Goal: Task Accomplishment & Management: Manage account settings

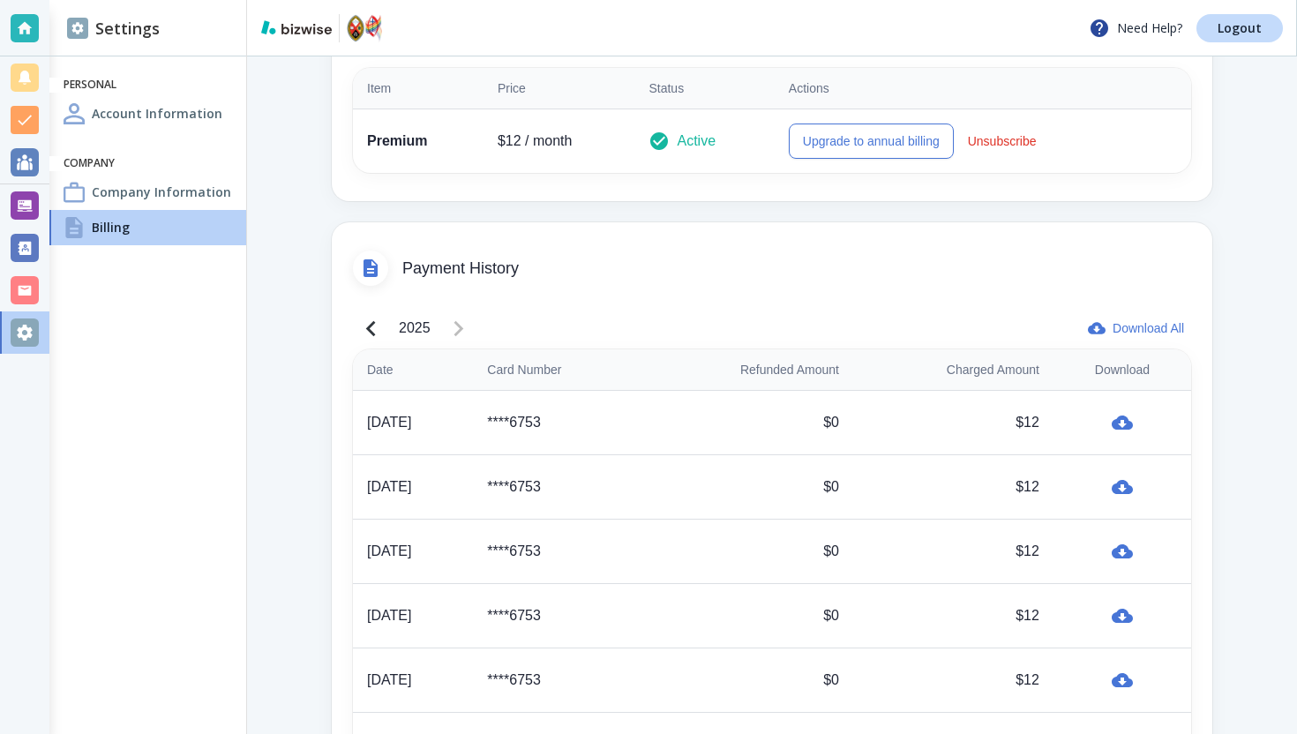
scroll to position [630, 0]
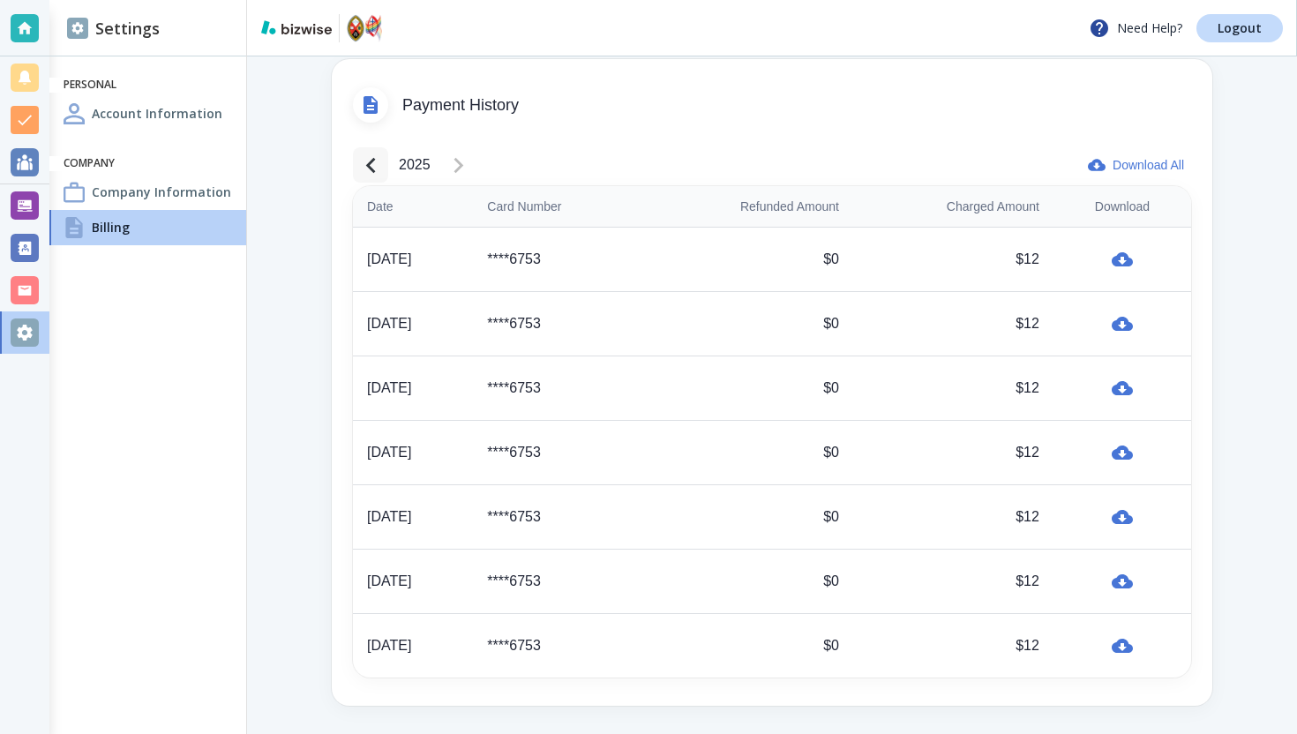
click at [385, 160] on button "button" at bounding box center [370, 164] width 35 height 35
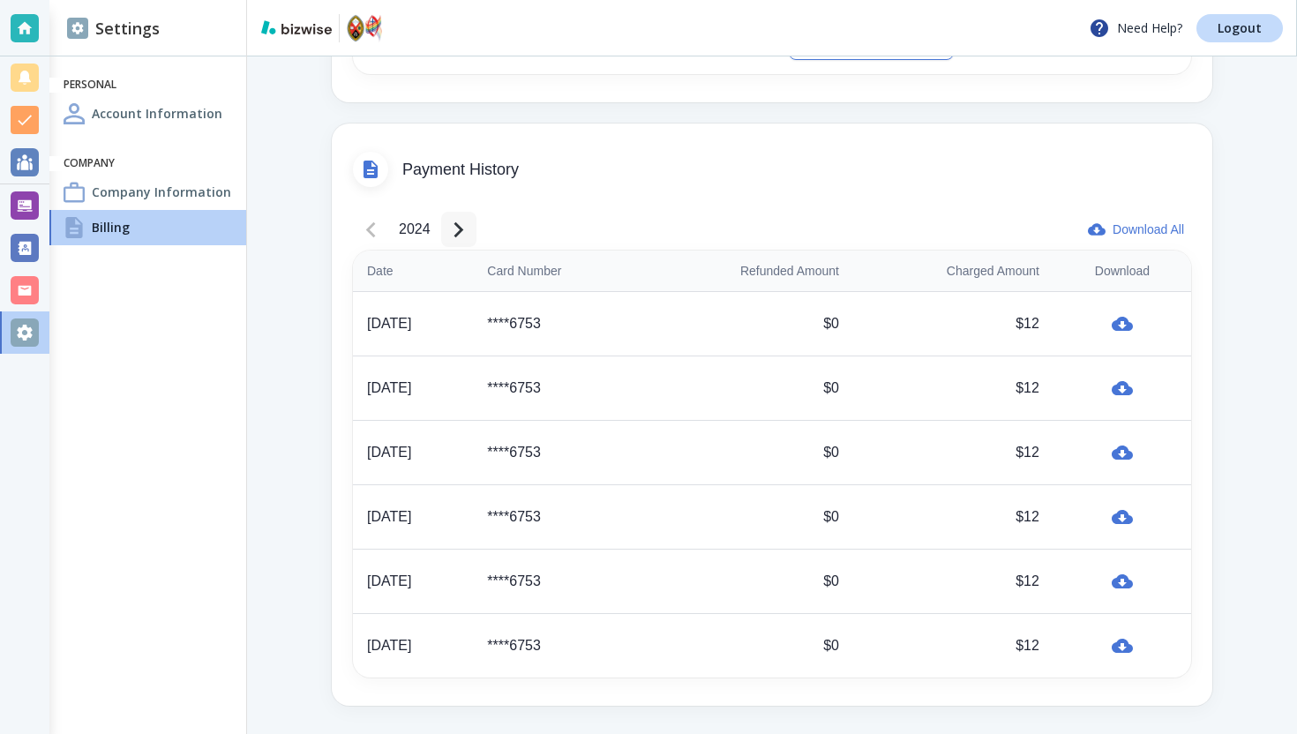
click at [464, 231] on icon "button" at bounding box center [458, 229] width 31 height 31
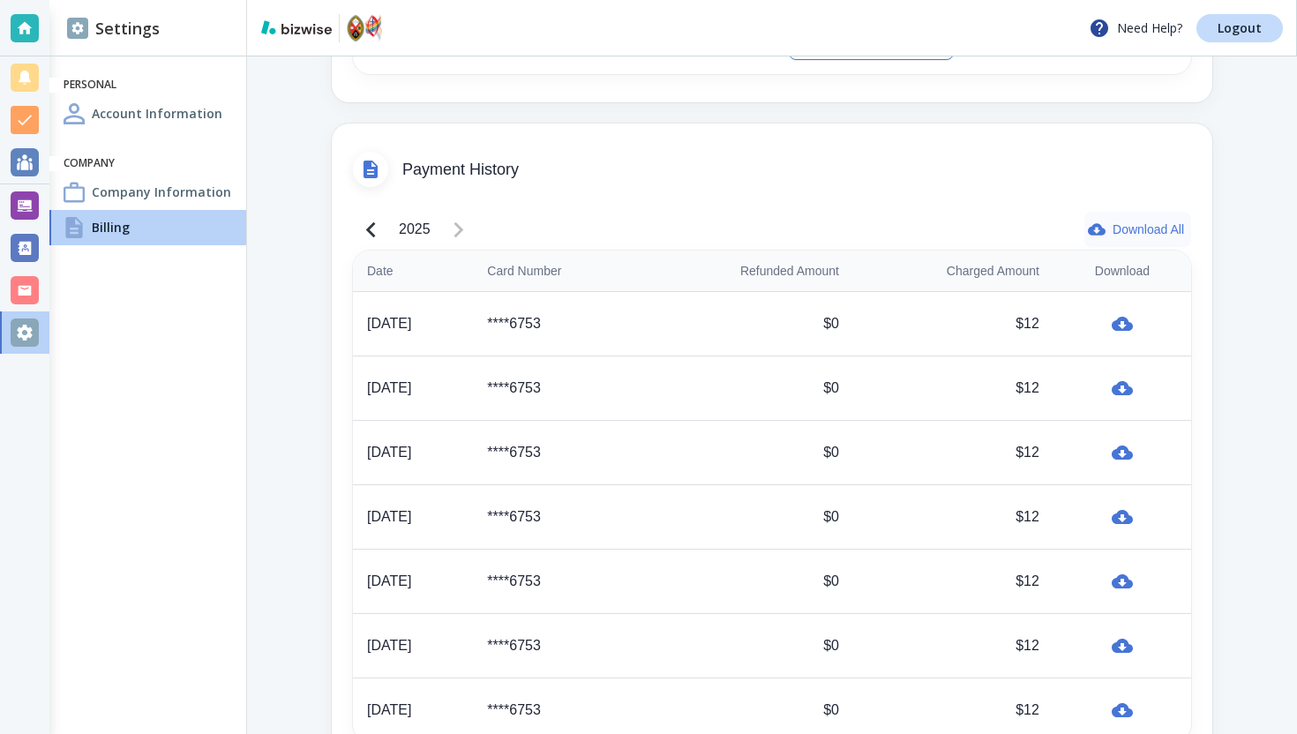
click at [1100, 233] on icon "button" at bounding box center [1097, 230] width 18 height 18
click at [611, 173] on span "Payment History" at bounding box center [796, 170] width 789 height 19
click at [363, 229] on icon "button" at bounding box center [370, 229] width 31 height 31
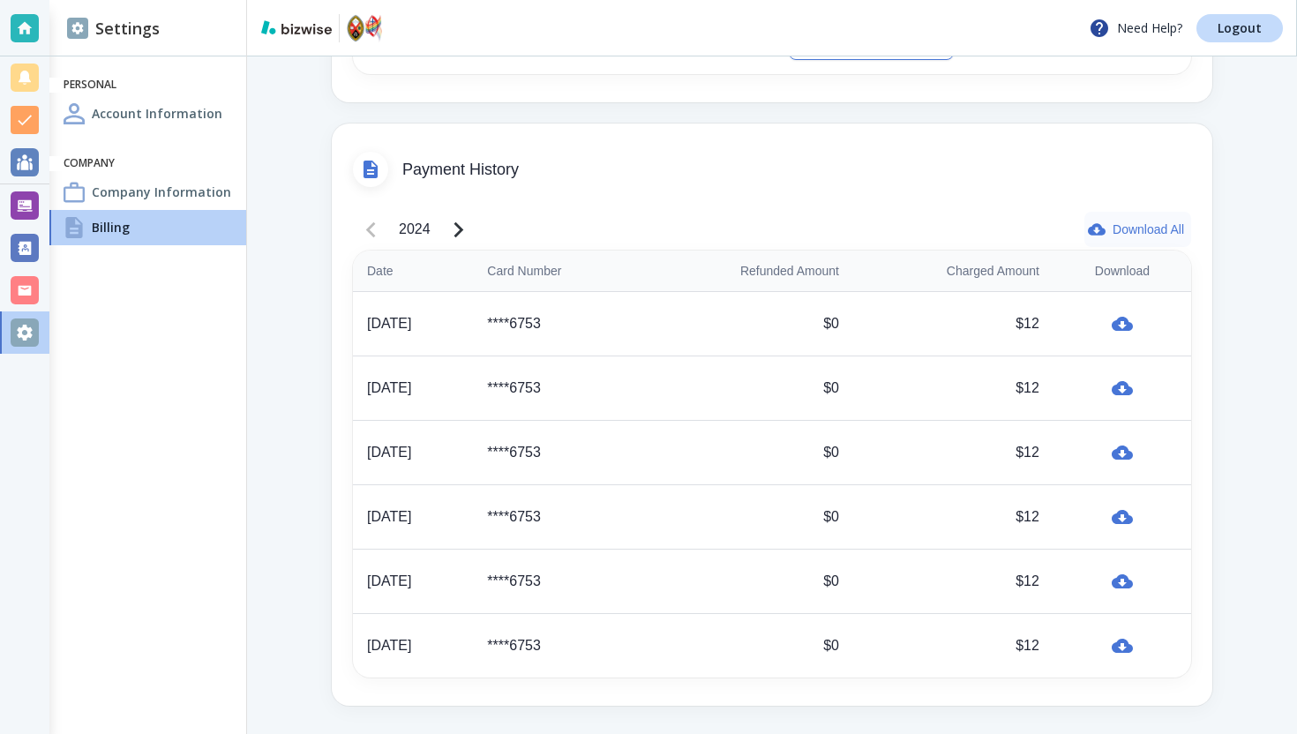
click at [1131, 227] on button "Download All" at bounding box center [1137, 229] width 107 height 35
click at [21, 191] on div at bounding box center [25, 205] width 28 height 28
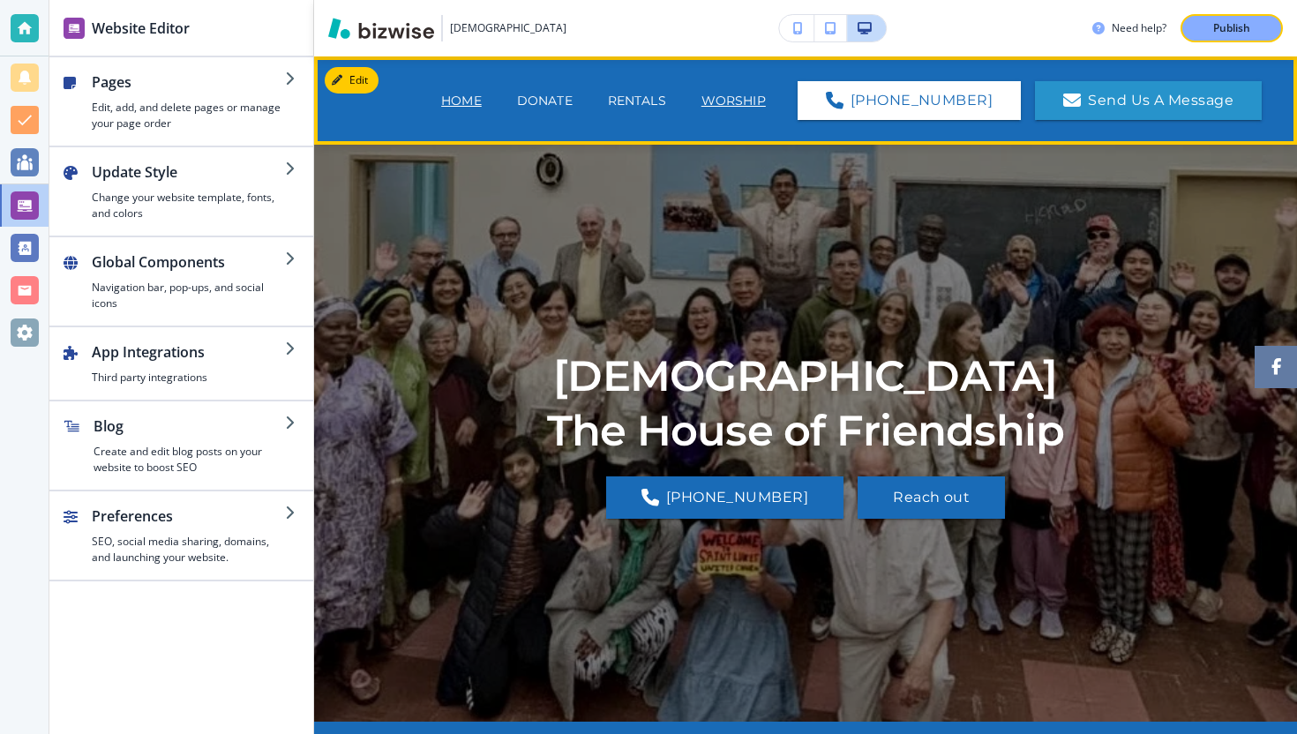
click at [766, 97] on div "Home Donate Rentals Worship" at bounding box center [603, 100] width 360 height 71
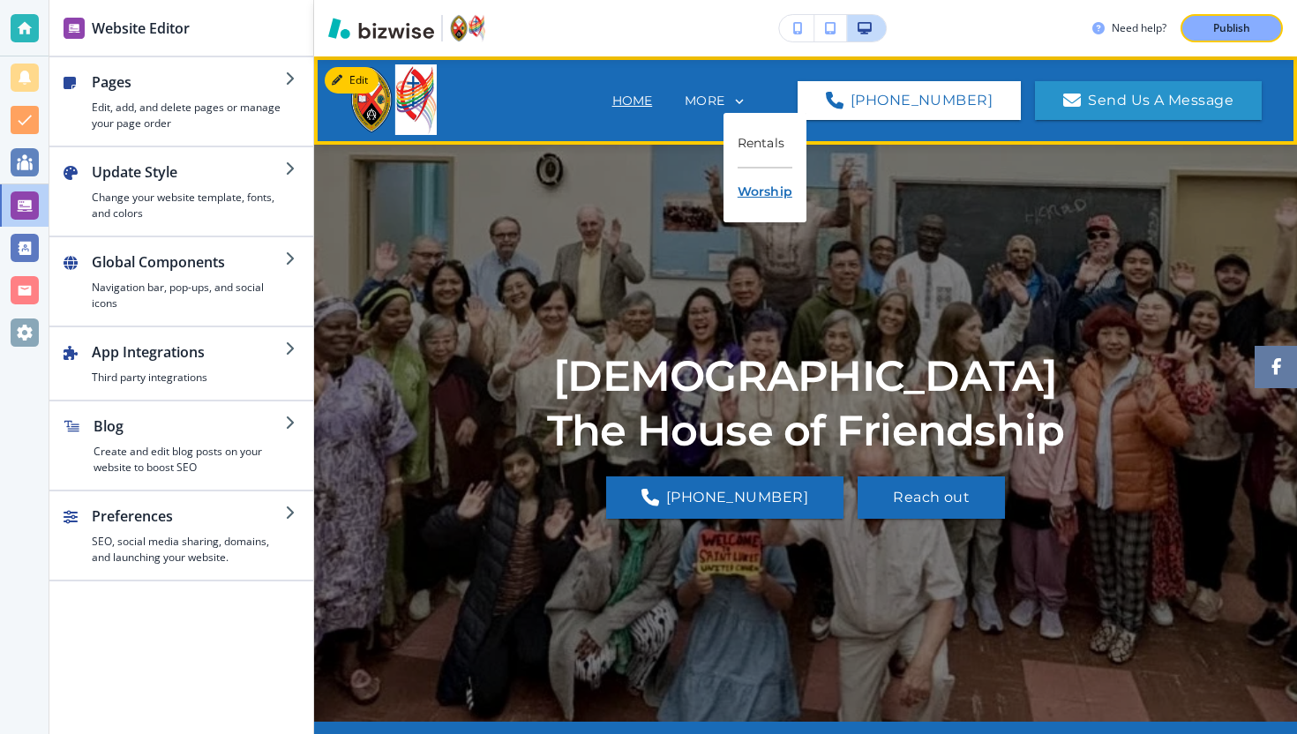
click at [762, 191] on p "Worship" at bounding box center [764, 191] width 55 height 47
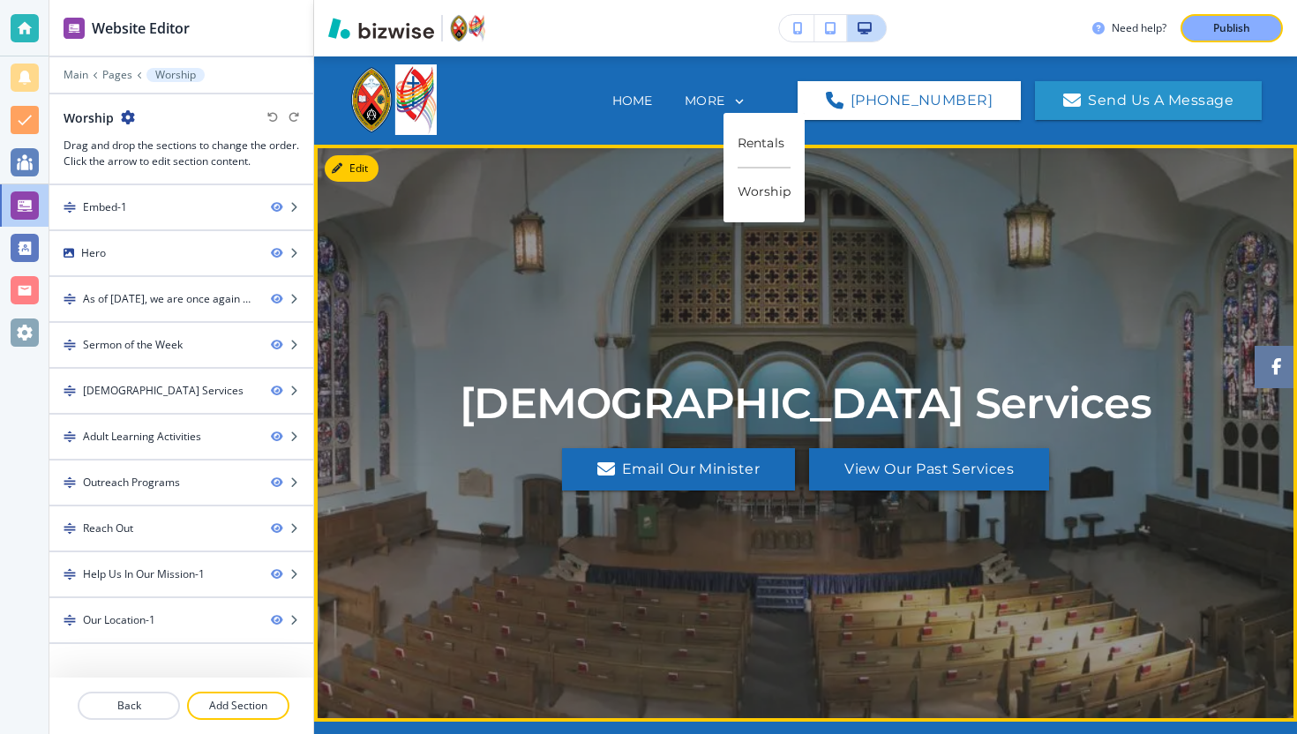
click at [899, 467] on button "View Our Past Services" at bounding box center [929, 469] width 240 height 42
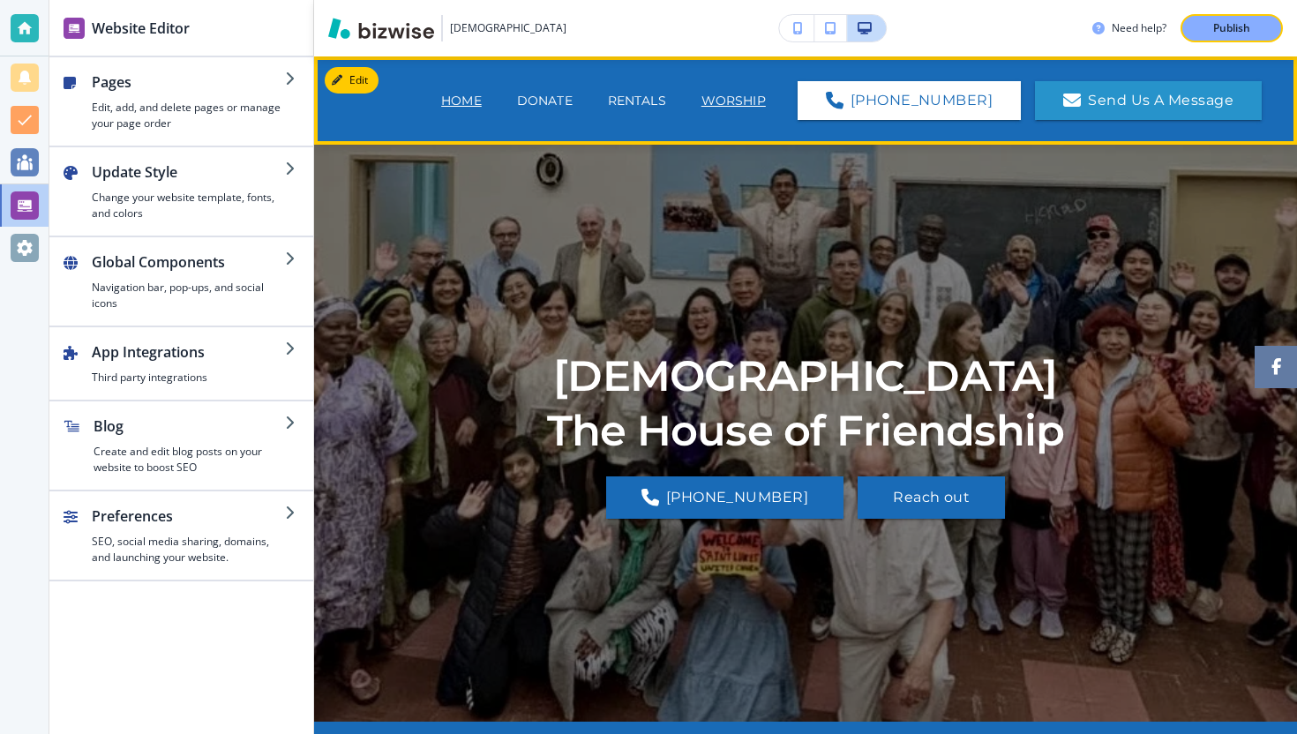
click at [766, 108] on p "Worship" at bounding box center [733, 101] width 64 height 19
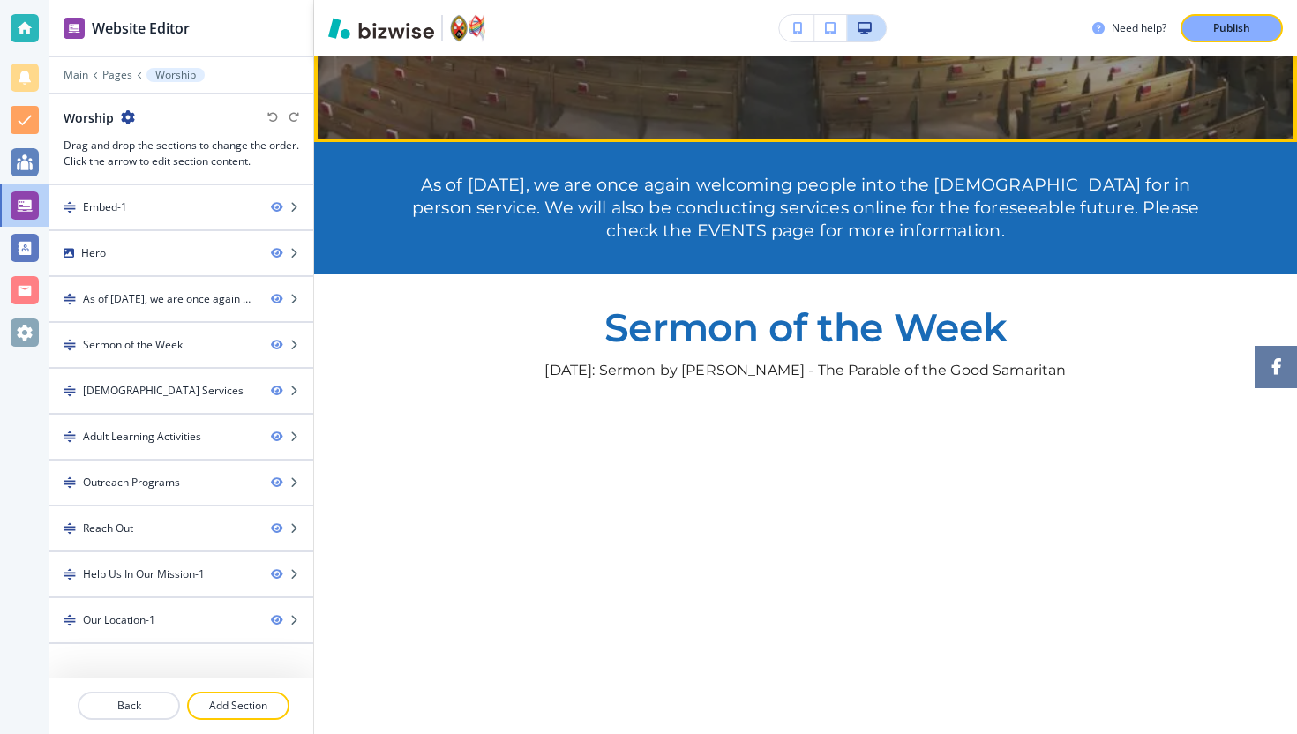
scroll to position [593, 0]
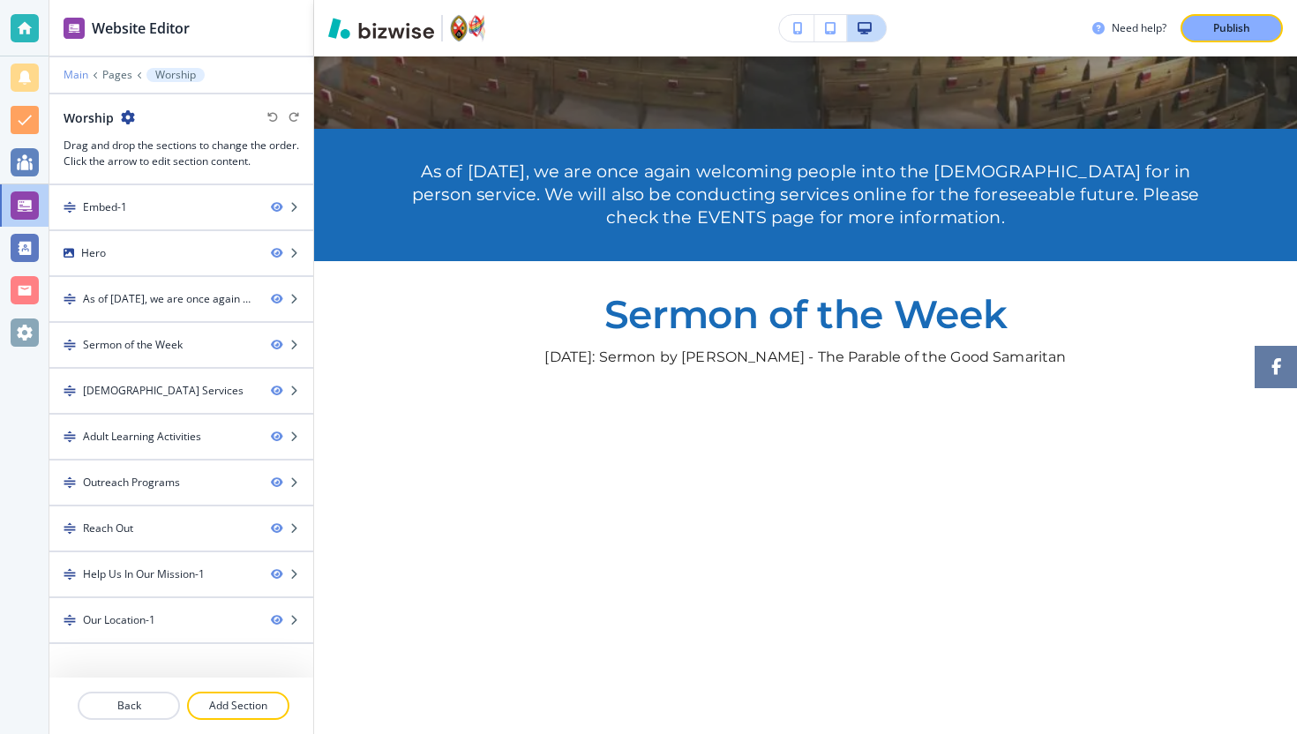
click at [74, 77] on p "Main" at bounding box center [76, 75] width 25 height 12
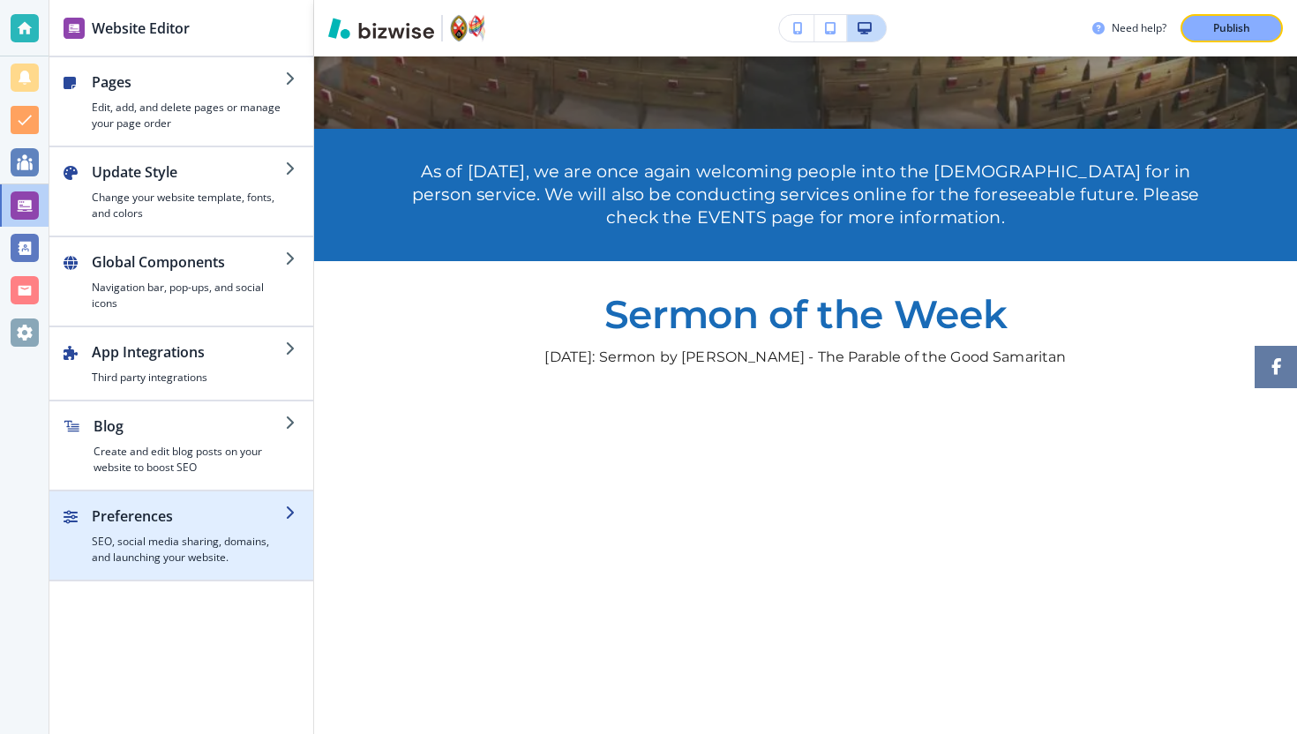
click at [131, 504] on div "button" at bounding box center [181, 498] width 264 height 14
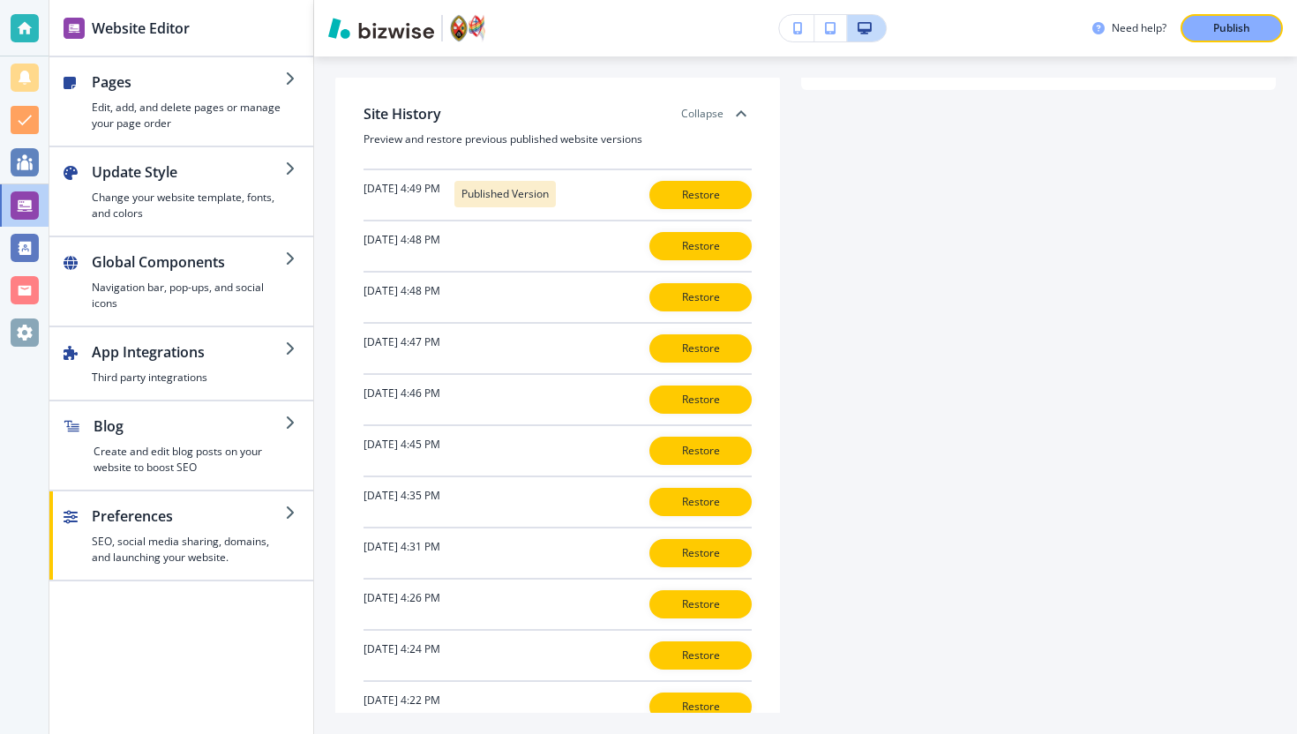
scroll to position [621, 0]
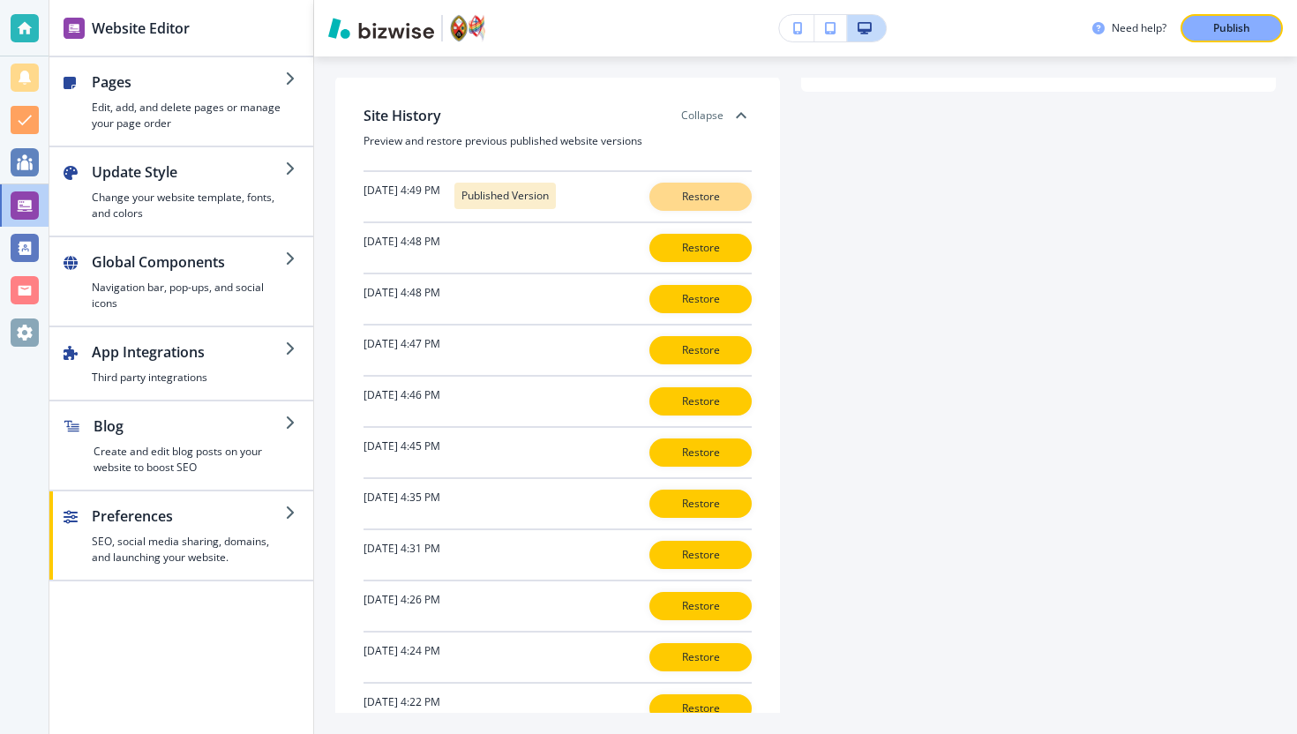
click at [693, 194] on p "Restore" at bounding box center [700, 197] width 56 height 16
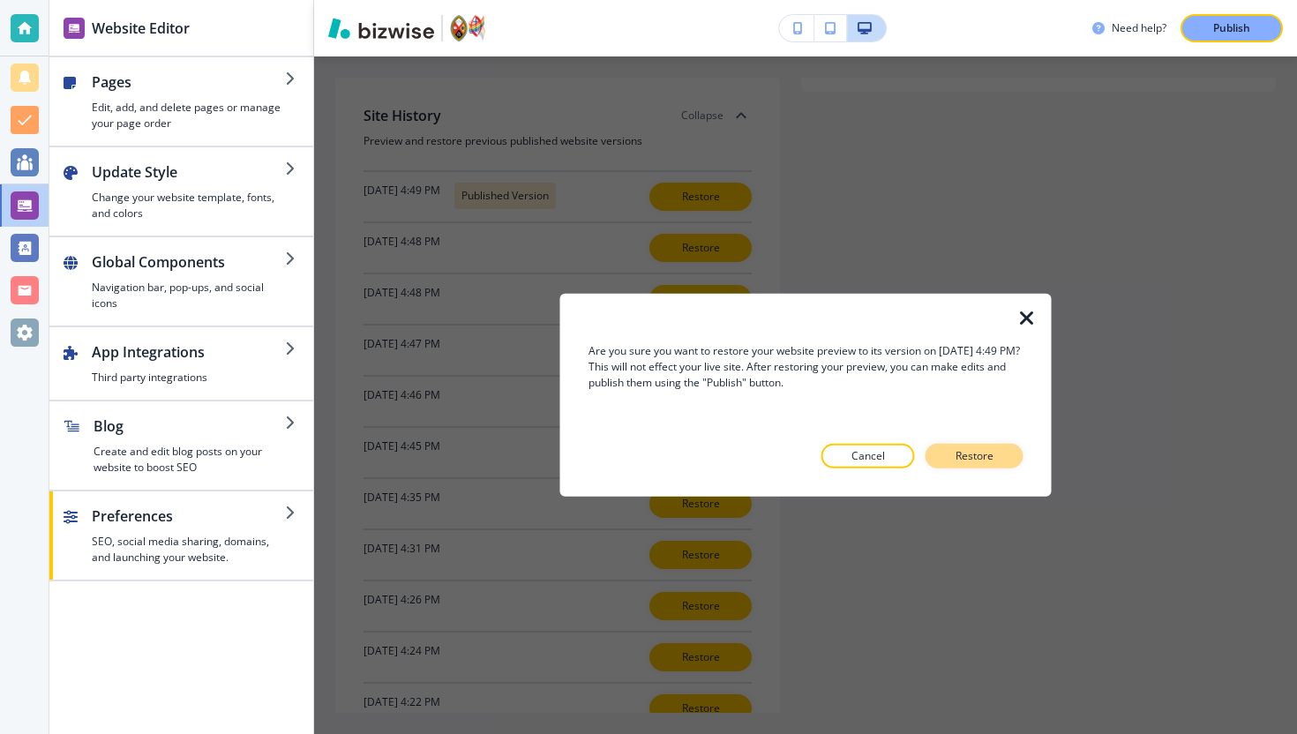
click at [999, 459] on button "Restore" at bounding box center [974, 456] width 98 height 25
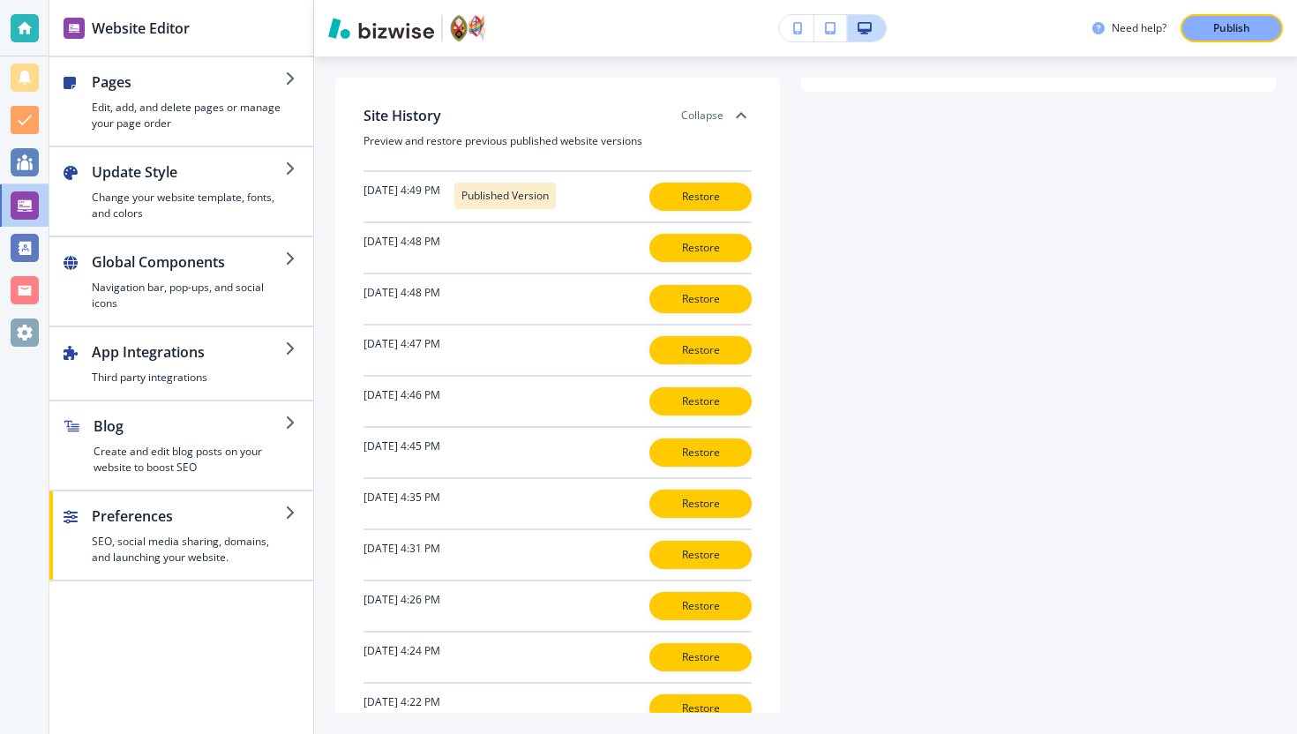
scroll to position [0, 0]
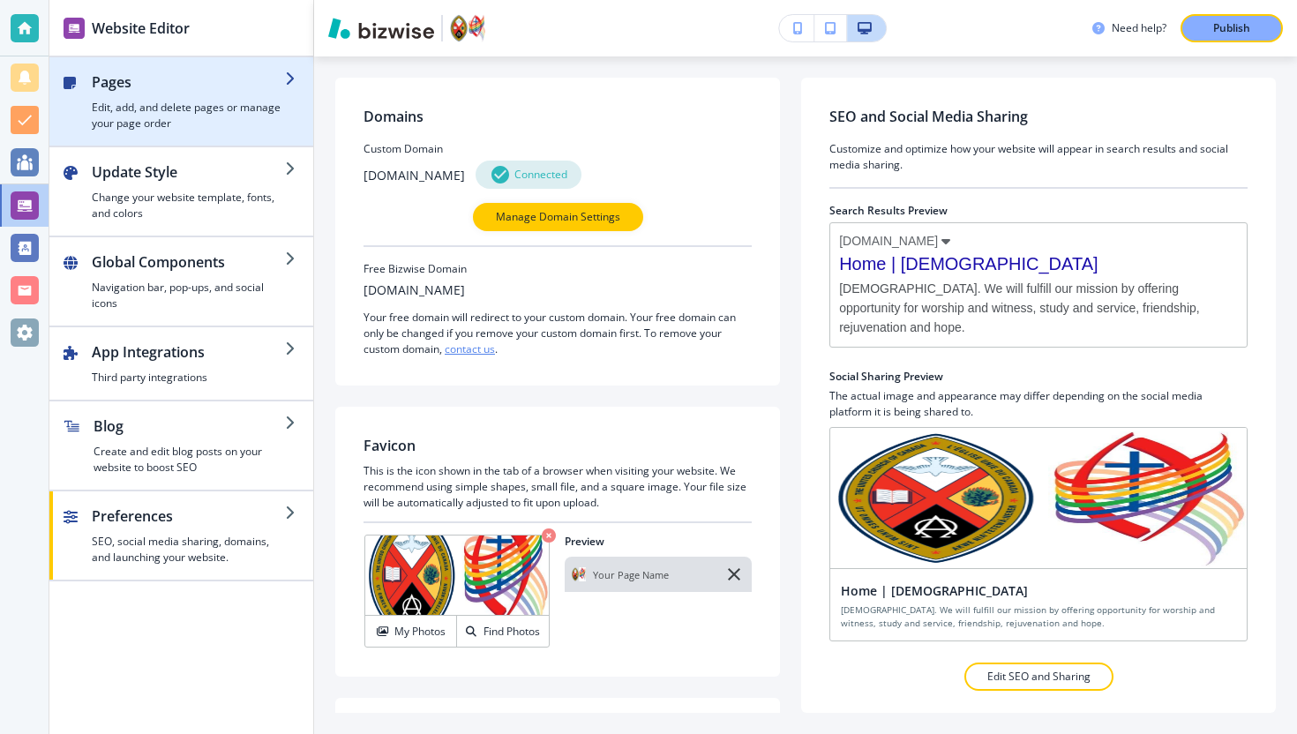
click at [152, 100] on h4 "Edit, add, and delete pages or manage your page order" at bounding box center [188, 116] width 193 height 32
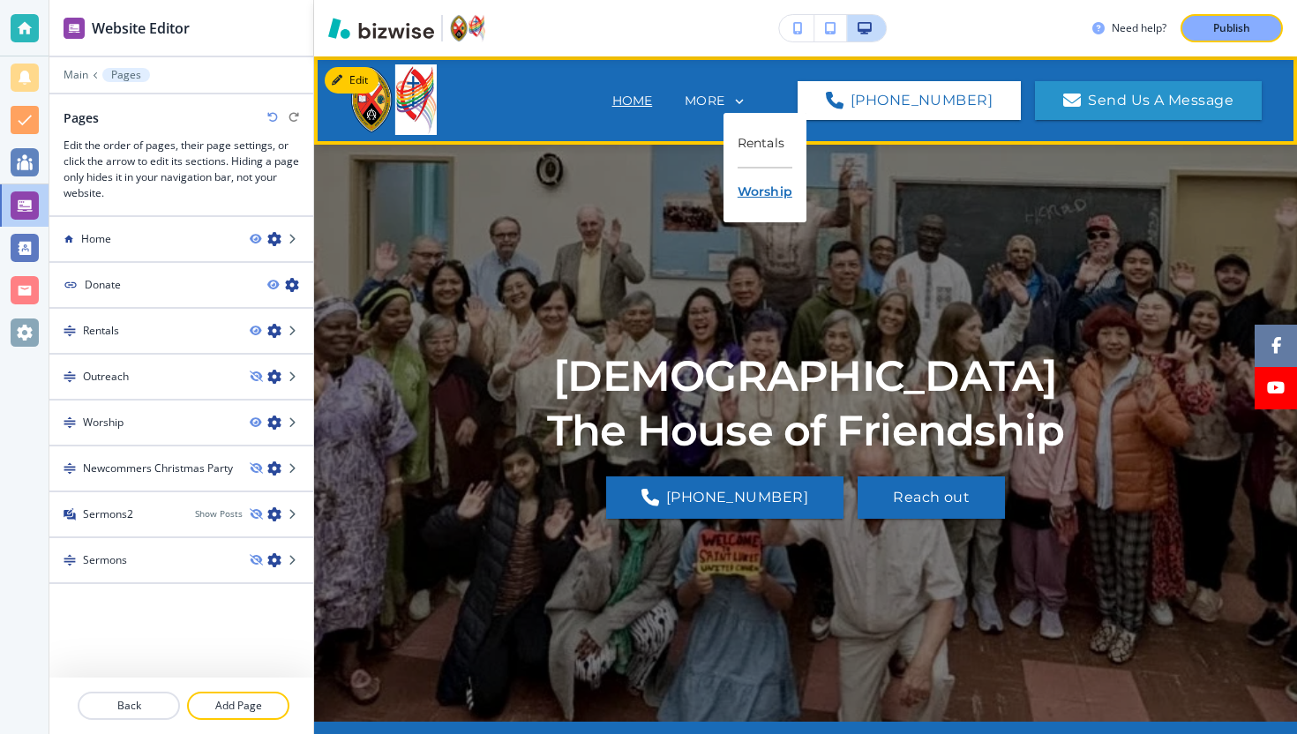
click at [758, 191] on p "Worship" at bounding box center [764, 191] width 55 height 47
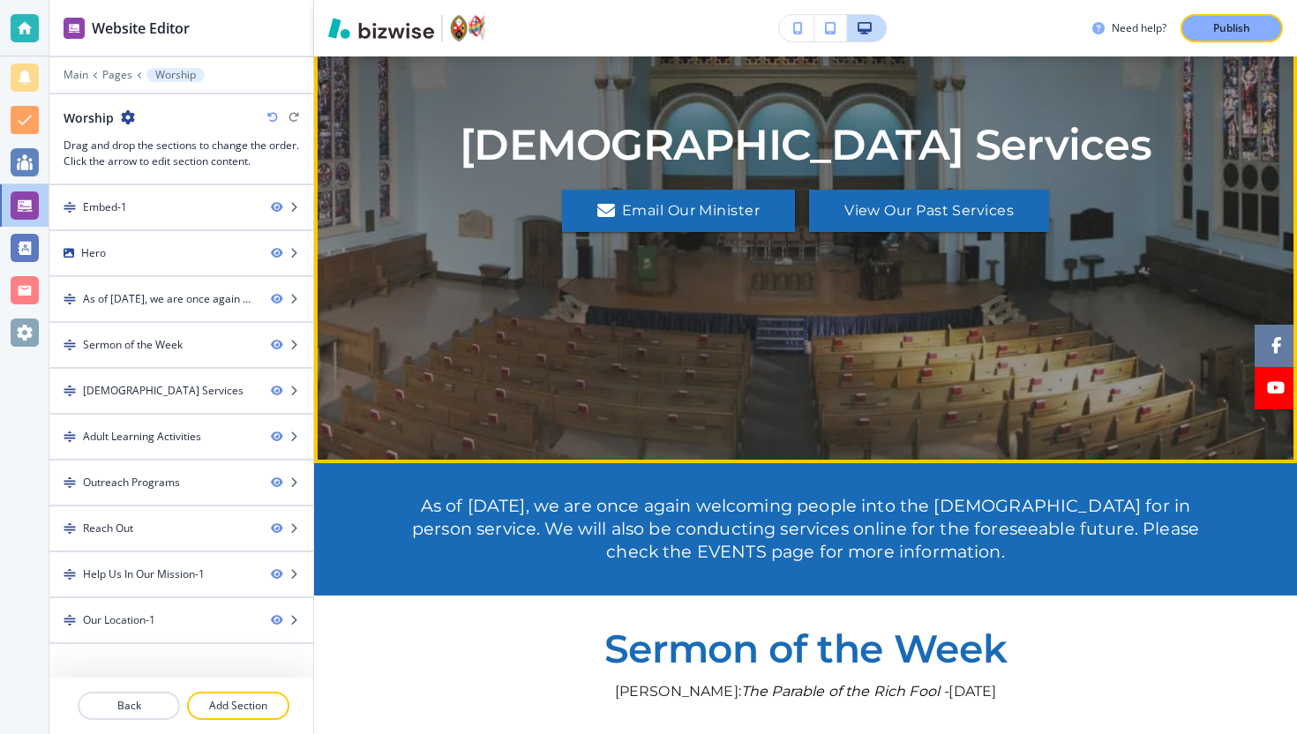
scroll to position [258, 0]
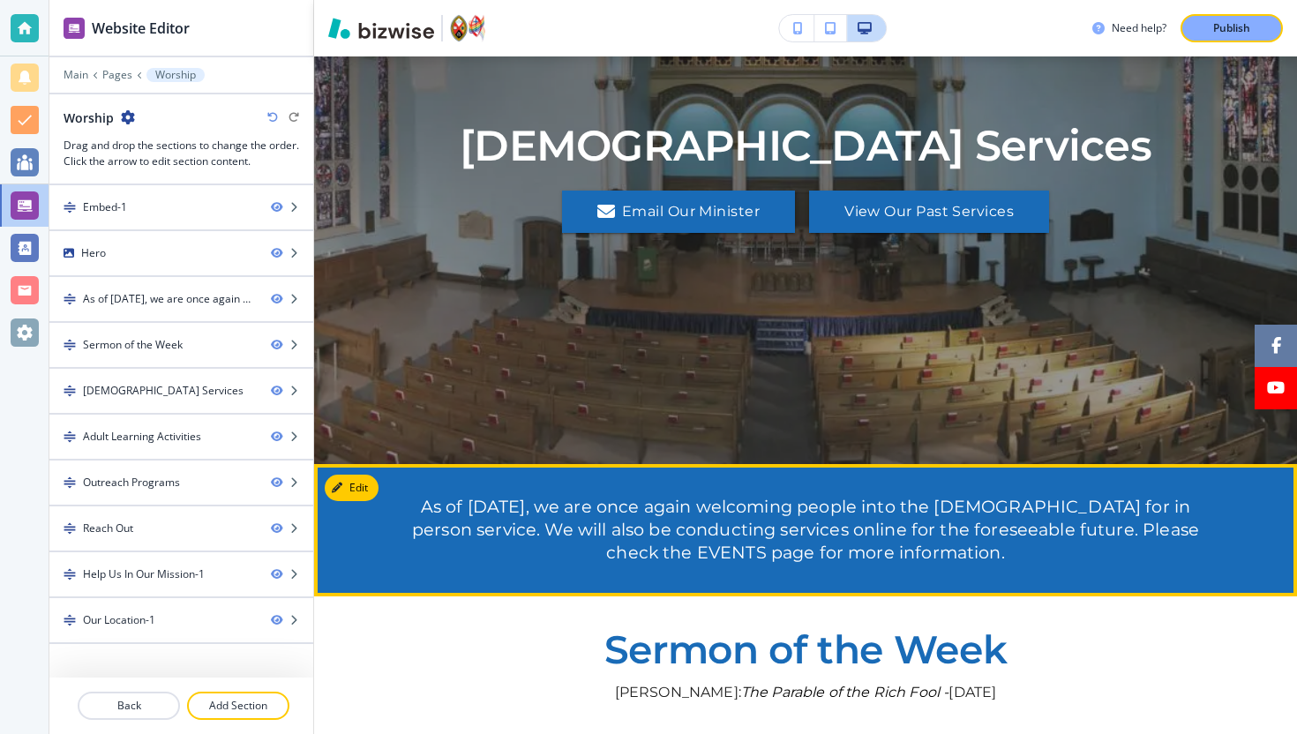
click at [355, 471] on div at bounding box center [805, 530] width 983 height 132
click at [365, 485] on button "Edit This Section" at bounding box center [384, 488] width 119 height 26
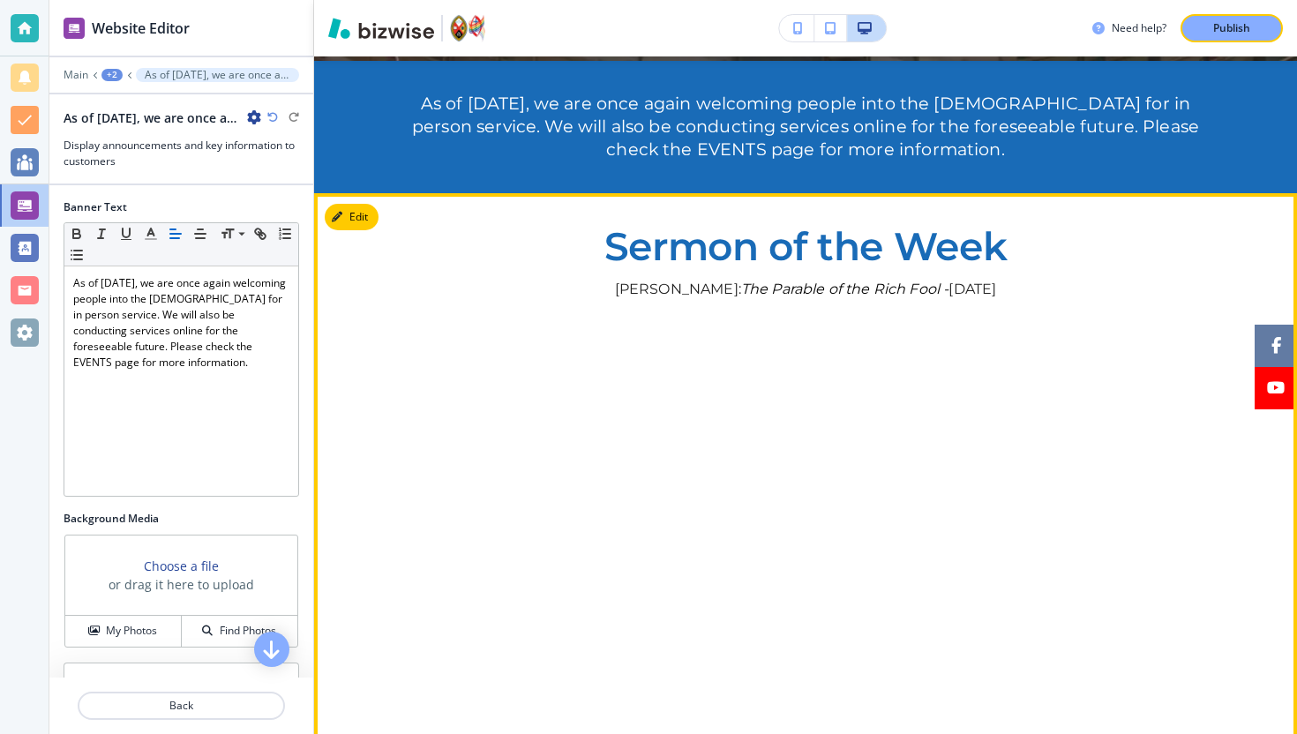
scroll to position [665, 0]
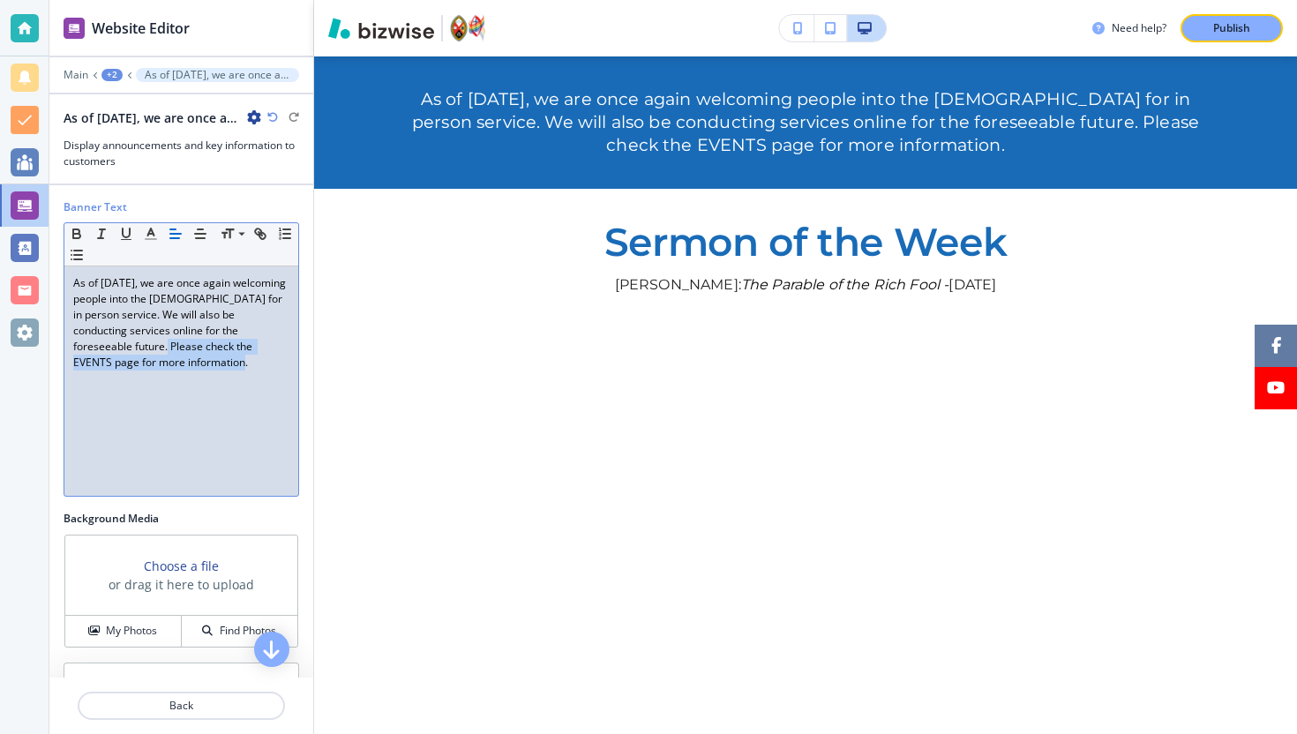
drag, startPoint x: 161, startPoint y: 367, endPoint x: 62, endPoint y: 349, distance: 100.3
click at [62, 349] on div "Banner Text Small Normal Large Huge As of October 24th 2021, we are once again …" at bounding box center [181, 354] width 264 height 311
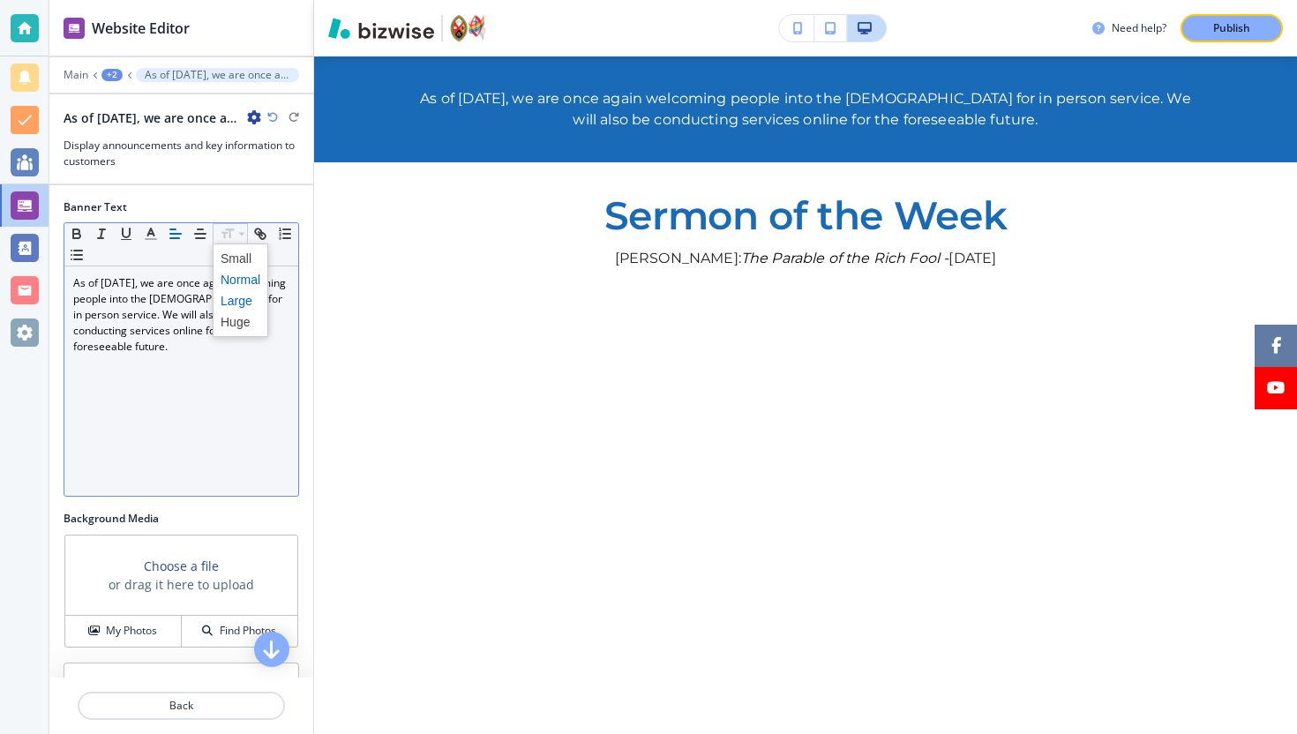
click at [253, 305] on span at bounding box center [241, 300] width 40 height 21
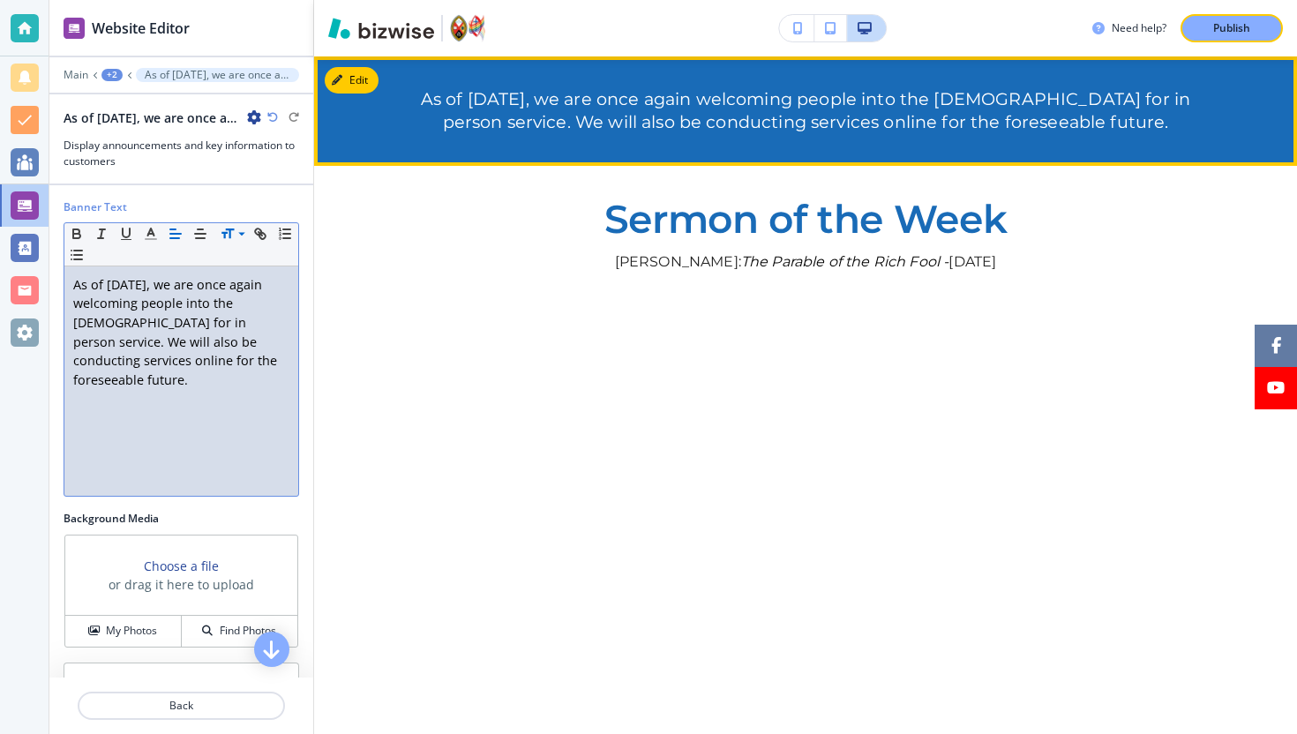
click at [796, 82] on div at bounding box center [805, 110] width 983 height 109
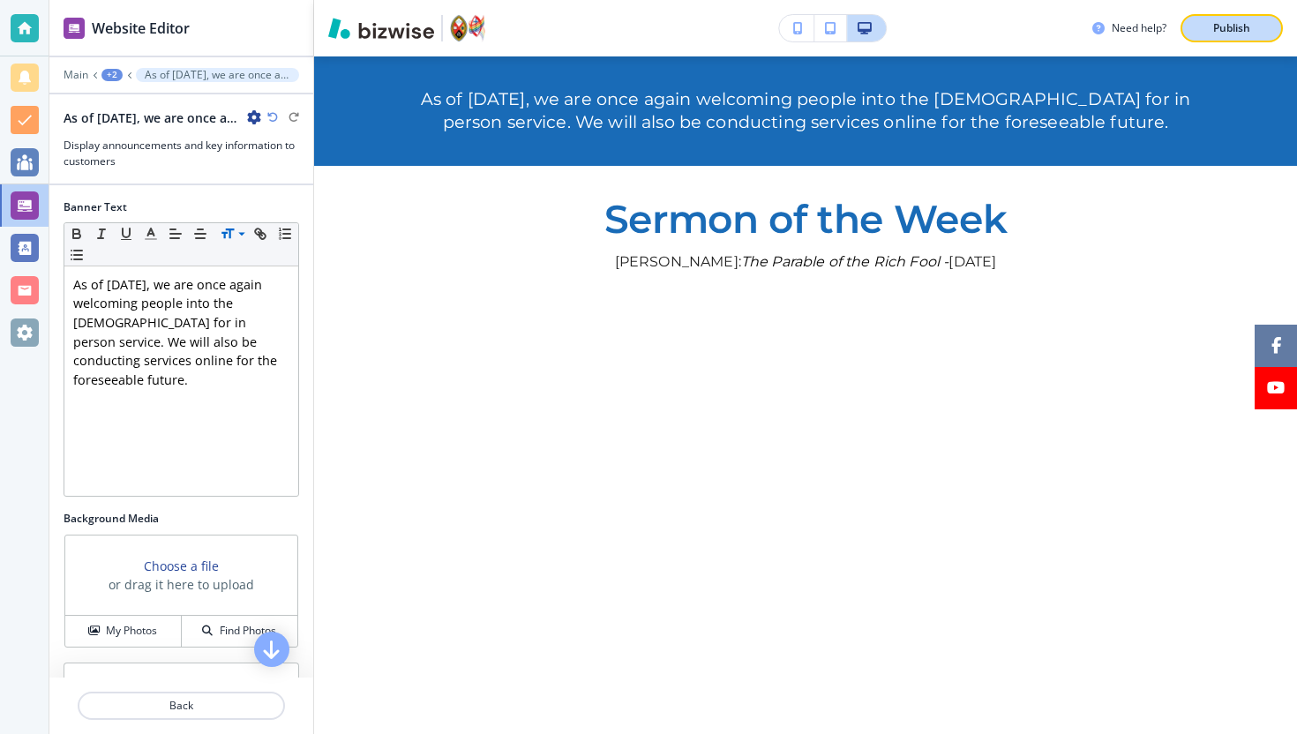
click at [1243, 34] on p "Publish" at bounding box center [1231, 28] width 37 height 16
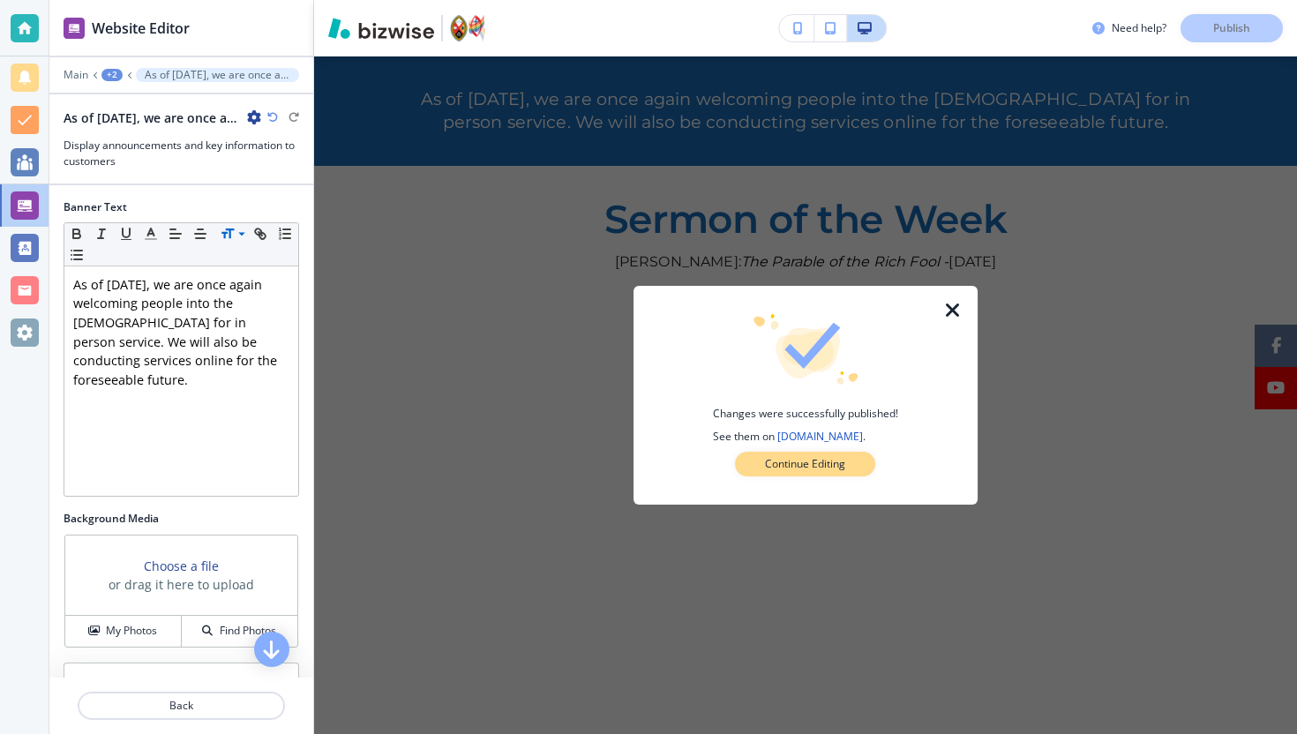
click at [840, 463] on p "Continue Editing" at bounding box center [805, 464] width 80 height 16
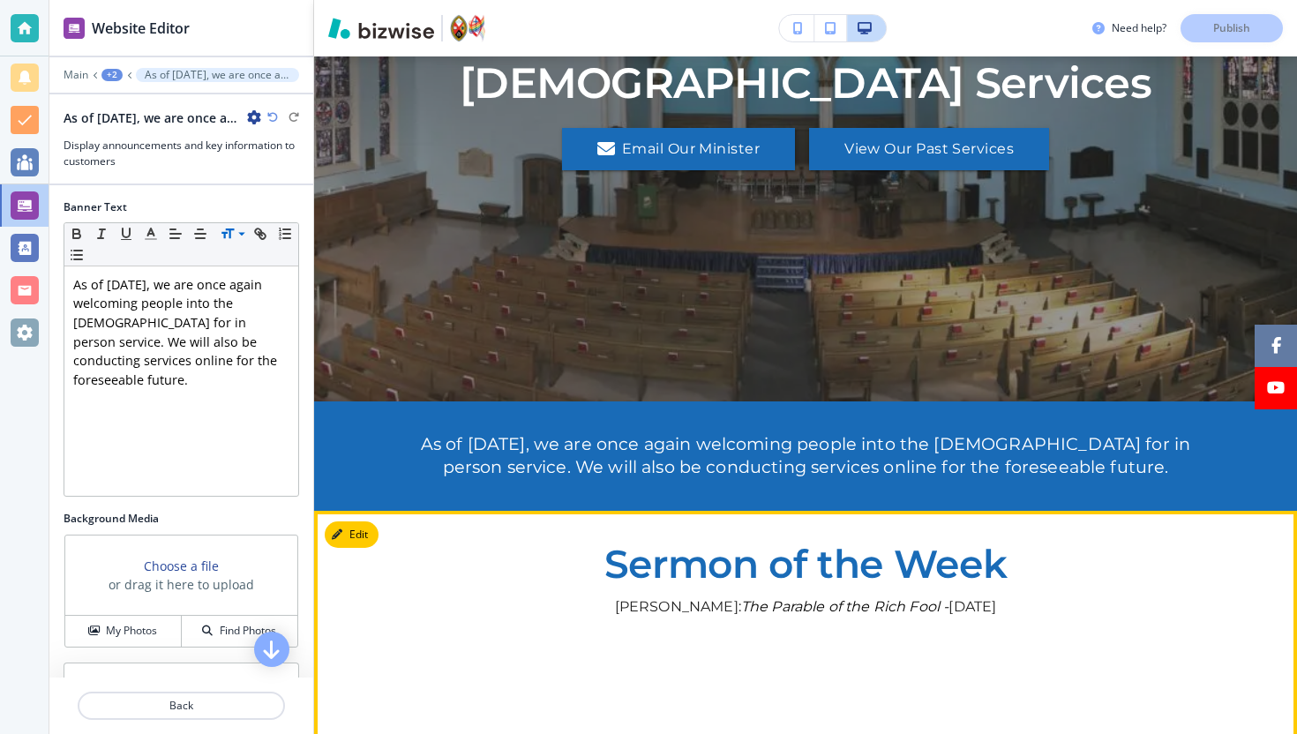
scroll to position [308, 0]
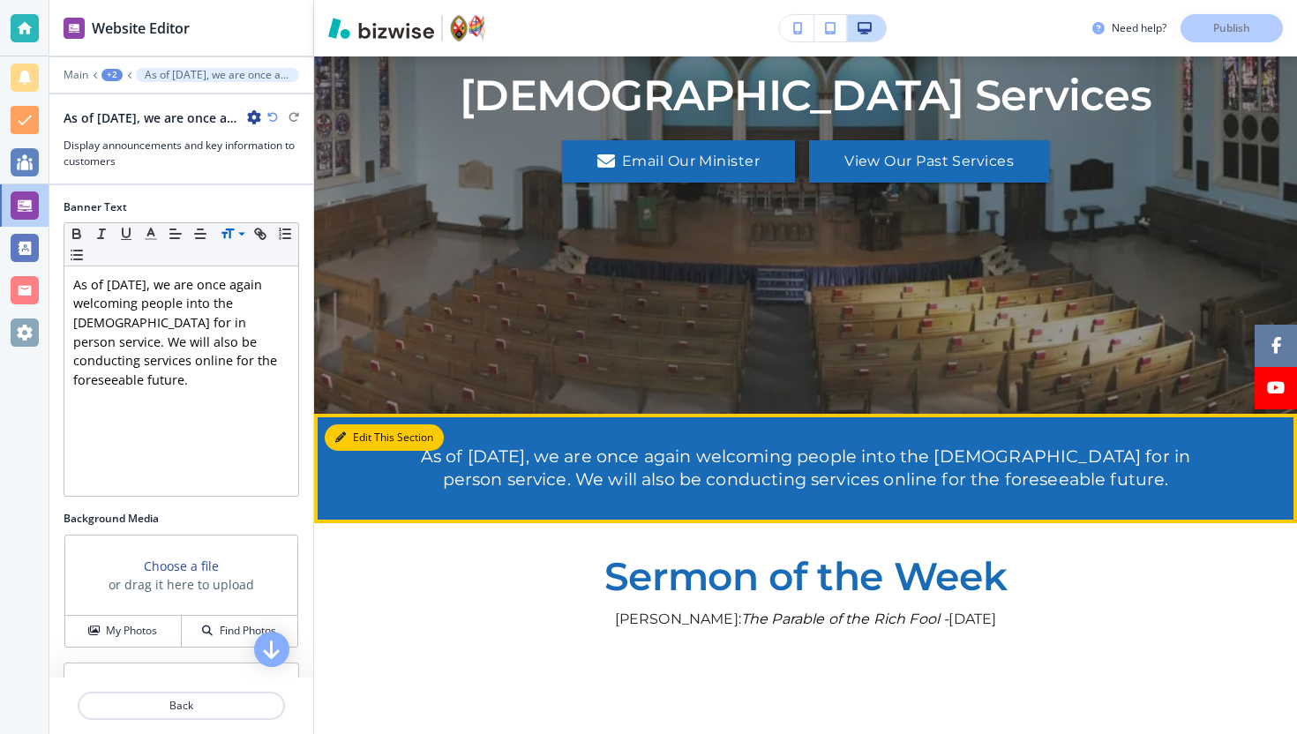
click at [338, 436] on icon "button" at bounding box center [340, 437] width 11 height 11
click at [359, 430] on button "Edit This Section" at bounding box center [384, 437] width 119 height 26
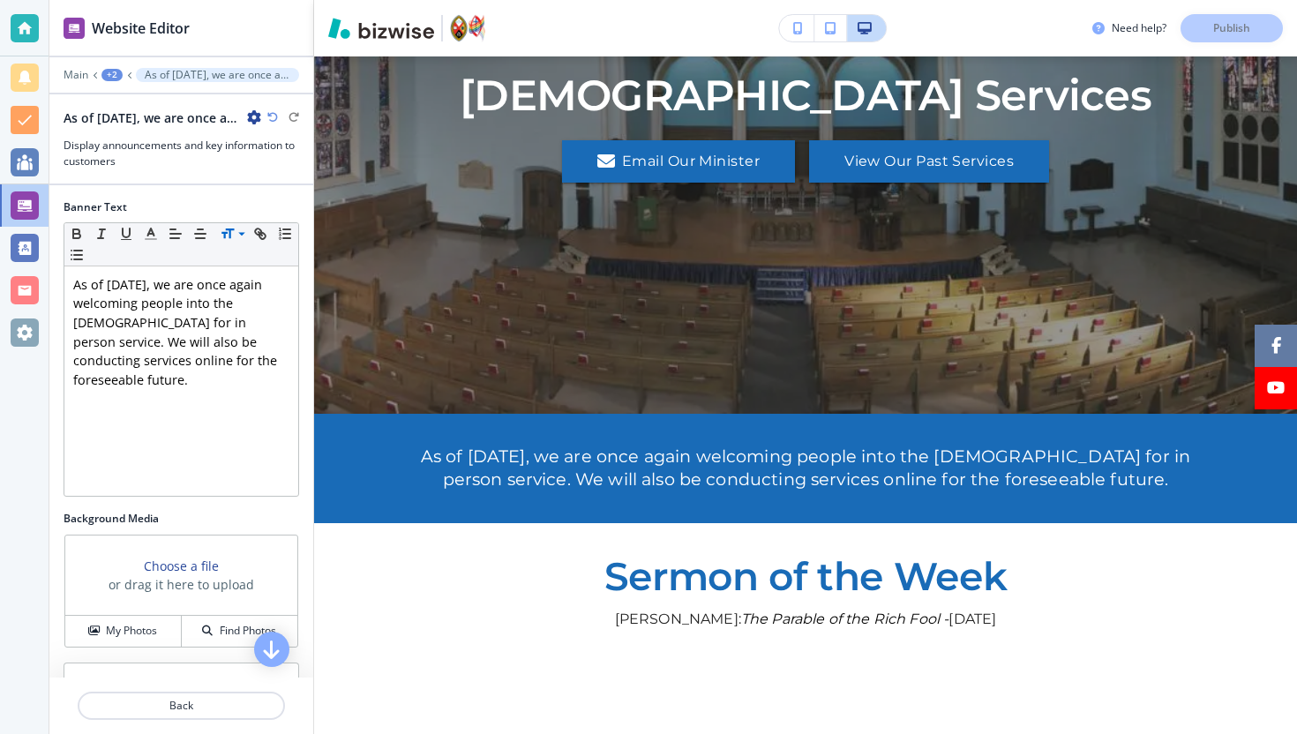
click at [250, 117] on icon "button" at bounding box center [254, 117] width 14 height 14
click at [293, 214] on p "Delete Section" at bounding box center [303, 210] width 90 height 16
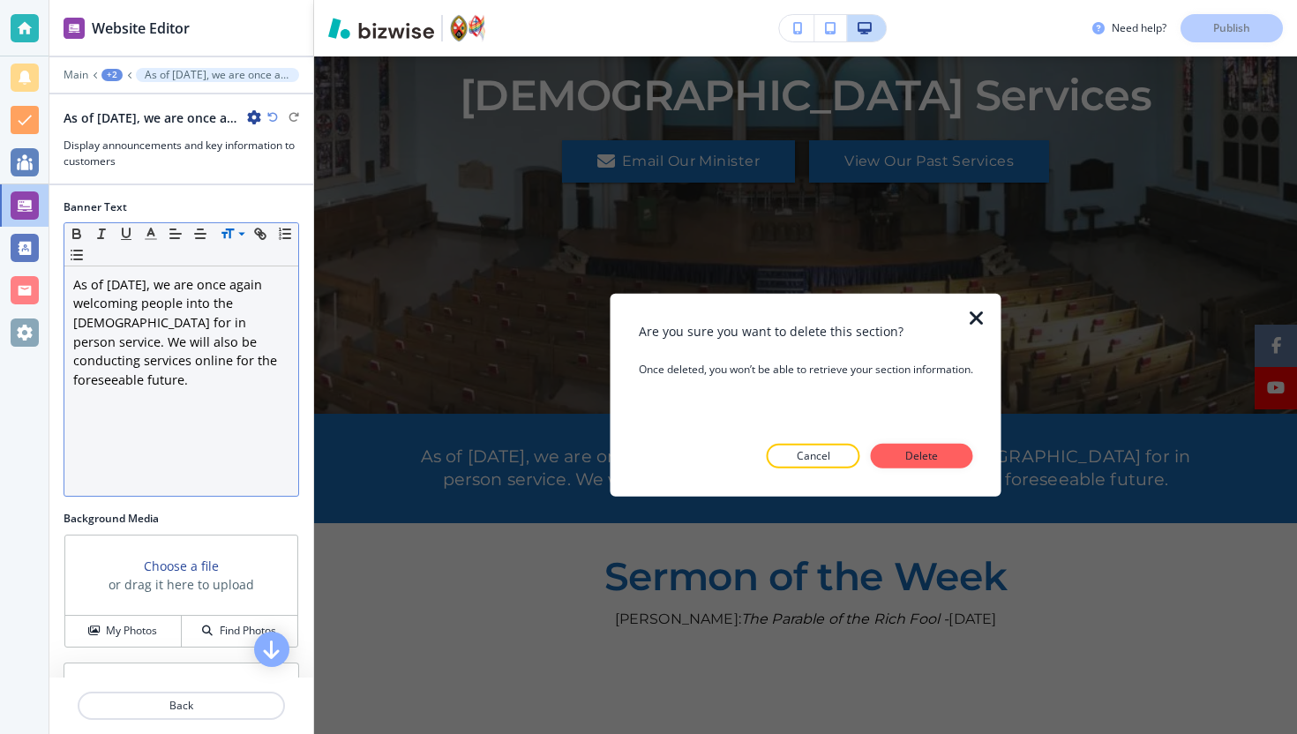
click at [233, 377] on div "As of October 24th 2021, we are once again welcoming people into the church for…" at bounding box center [181, 380] width 234 height 229
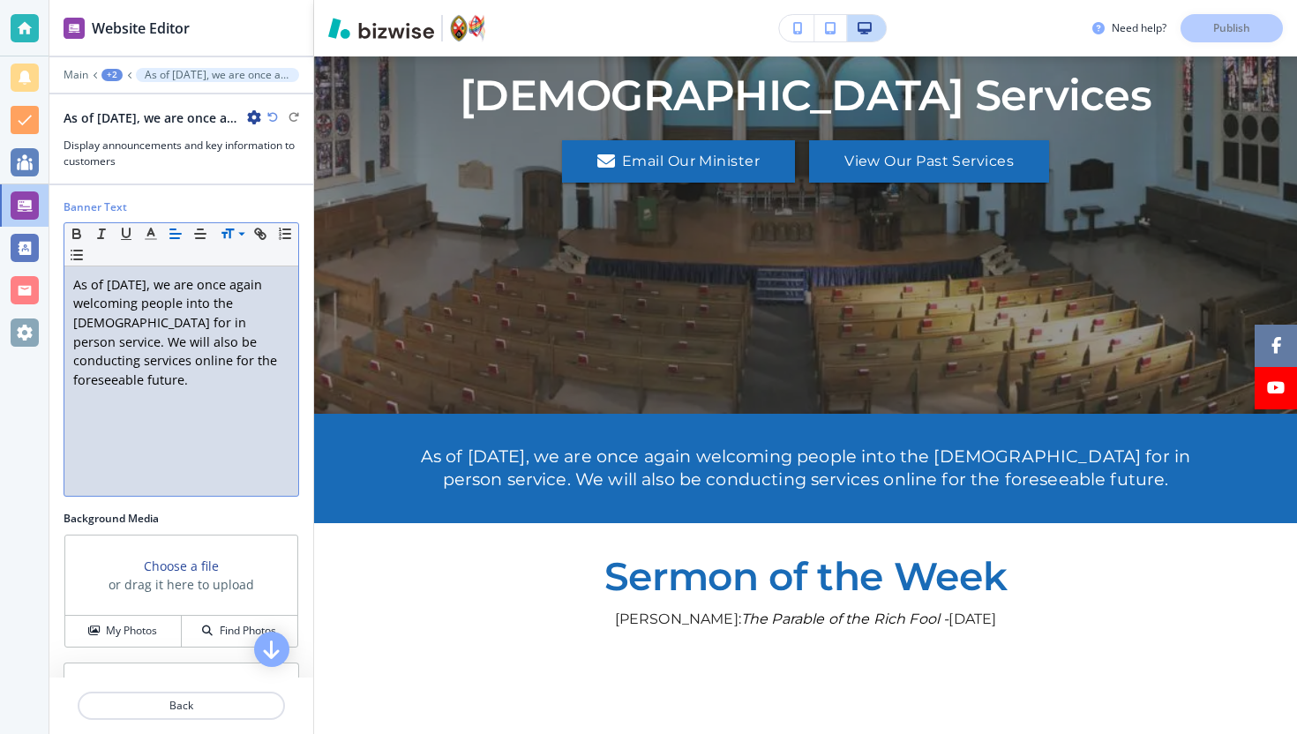
click at [245, 117] on div "As of October 24th 2021, we are once again welcoming people into the church for…" at bounding box center [163, 117] width 198 height 19
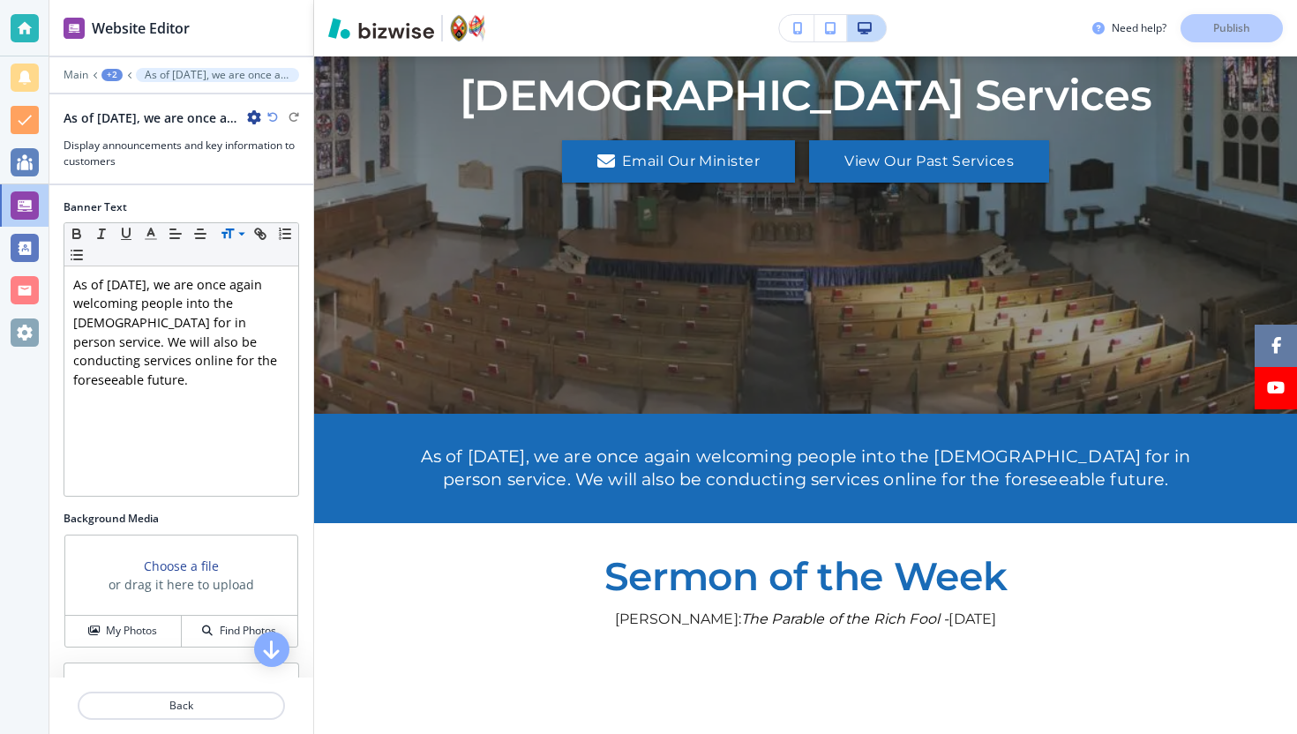
click at [248, 117] on icon "button" at bounding box center [254, 117] width 14 height 14
click at [281, 213] on p "Delete Section" at bounding box center [303, 210] width 90 height 16
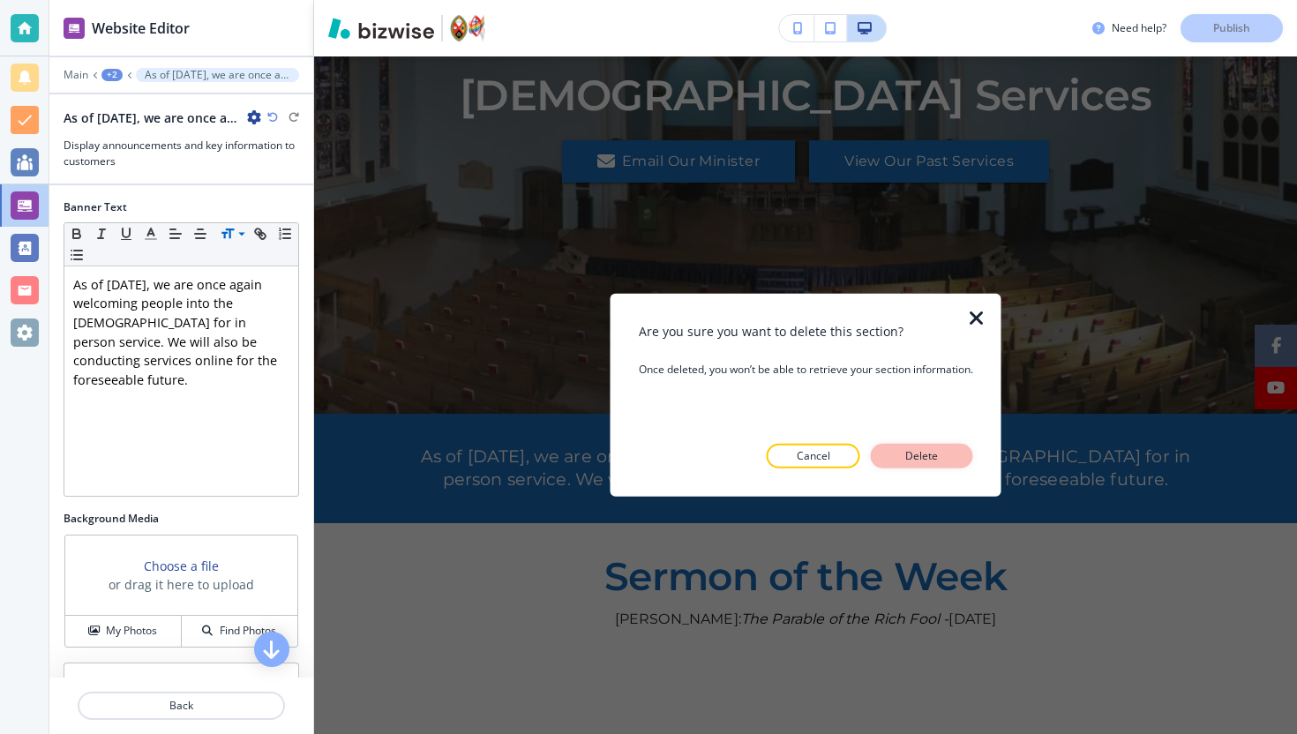
click at [916, 457] on p "Delete" at bounding box center [922, 456] width 42 height 16
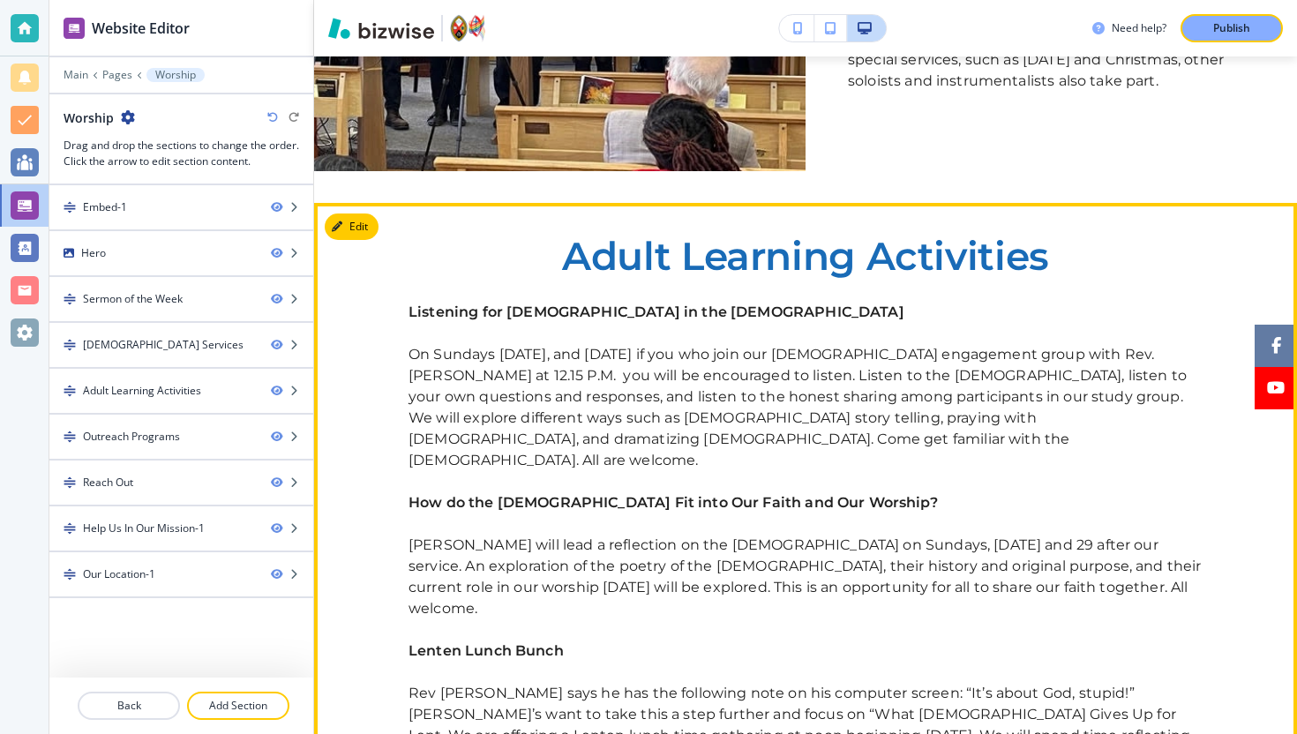
scroll to position [2549, 0]
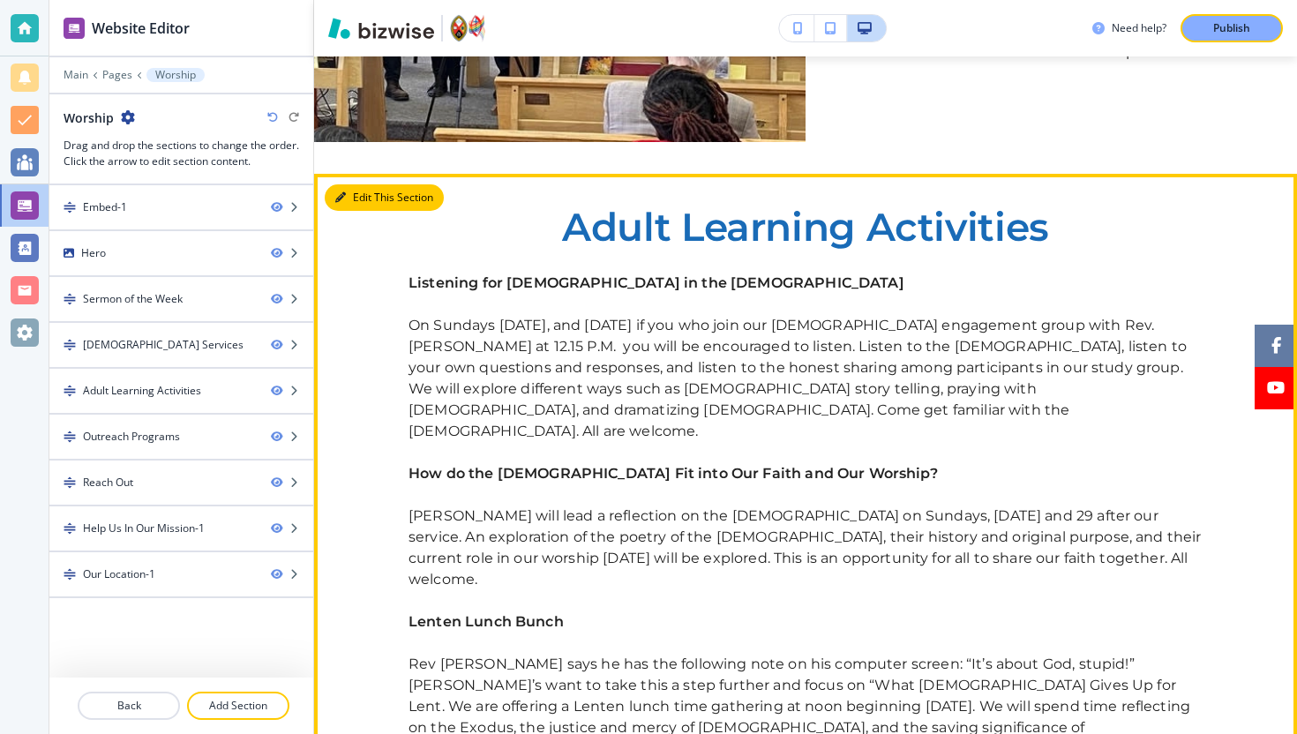
click at [343, 192] on icon "button" at bounding box center [340, 197] width 11 height 11
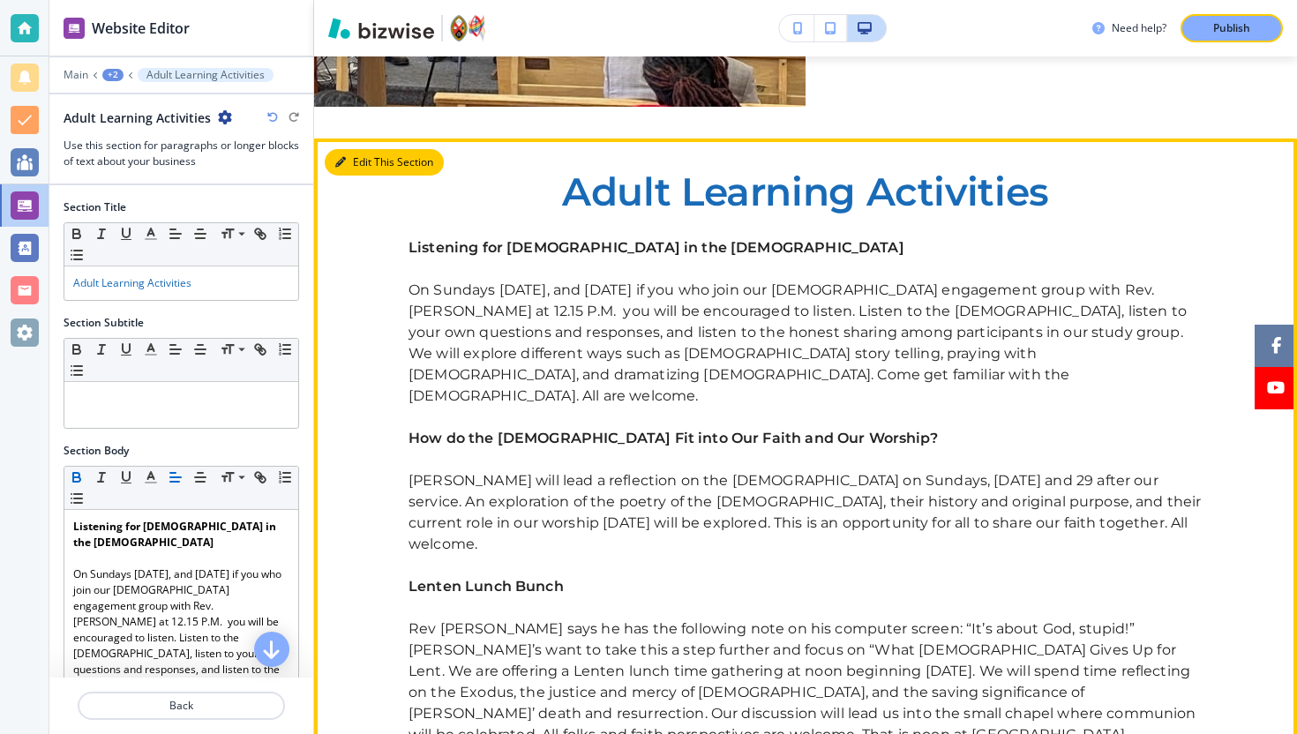
scroll to position [2591, 0]
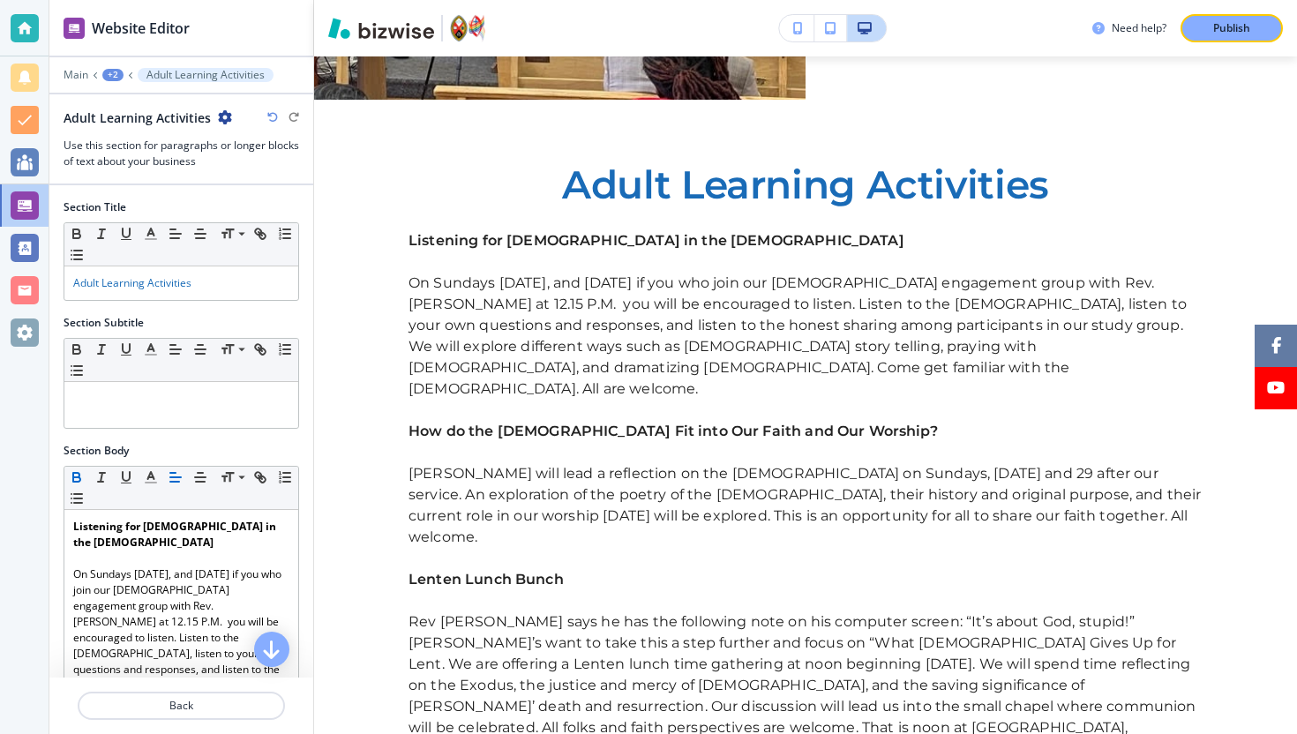
click at [116, 76] on div "+2" at bounding box center [112, 75] width 21 height 12
click at [131, 123] on button "Worship" at bounding box center [158, 135] width 113 height 32
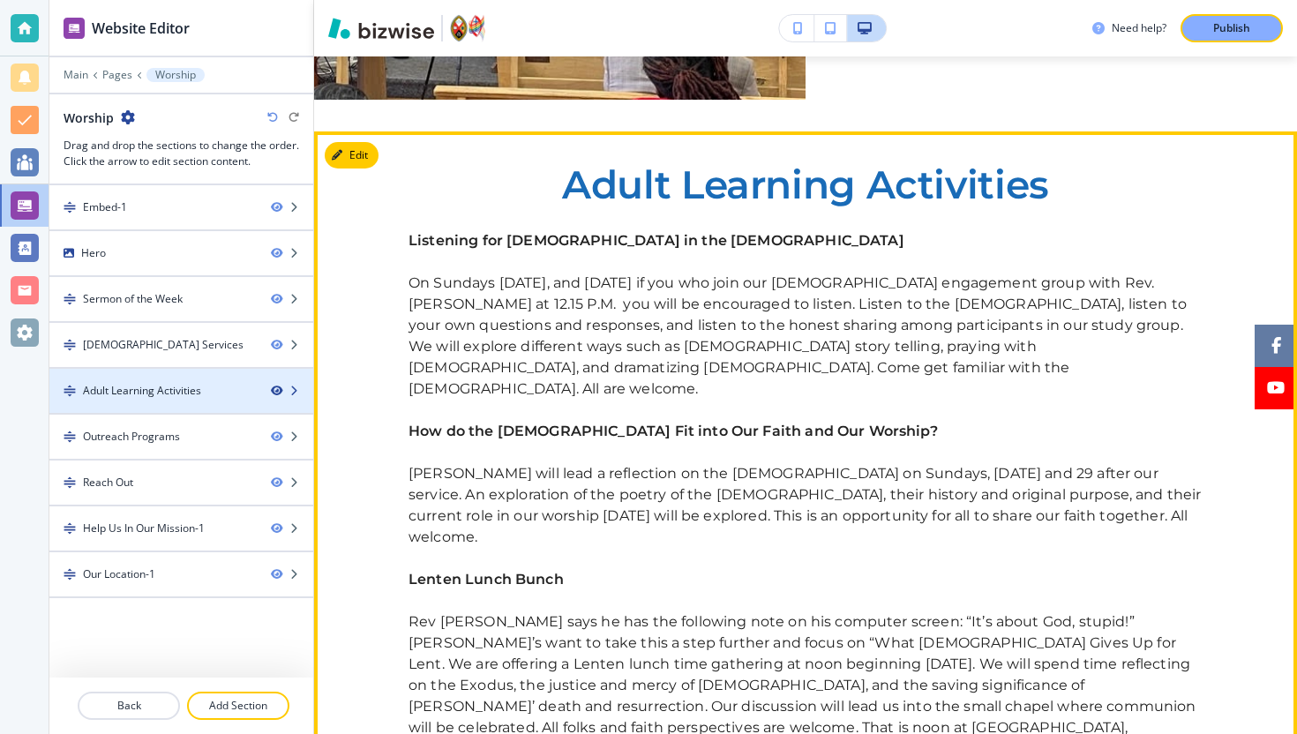
click at [281, 393] on icon "button" at bounding box center [276, 390] width 11 height 11
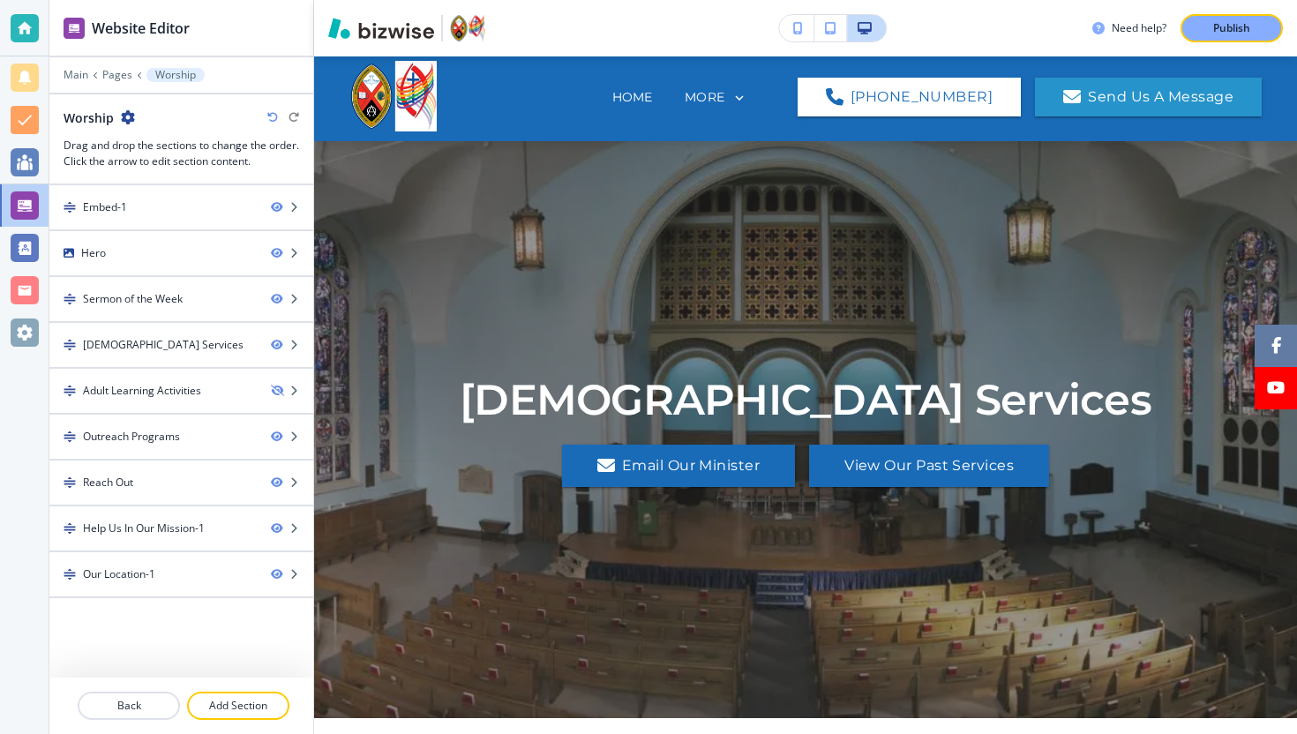
scroll to position [0, 0]
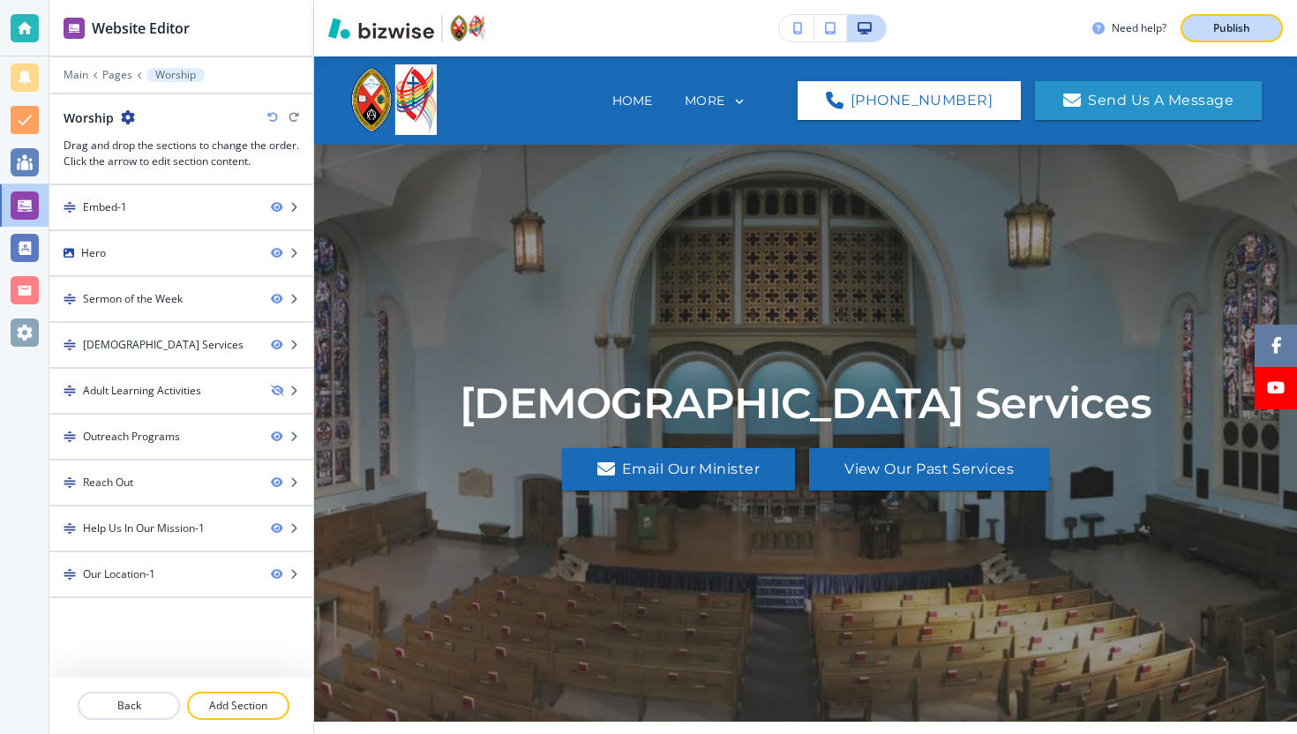
click at [1221, 24] on p "Publish" at bounding box center [1231, 28] width 37 height 16
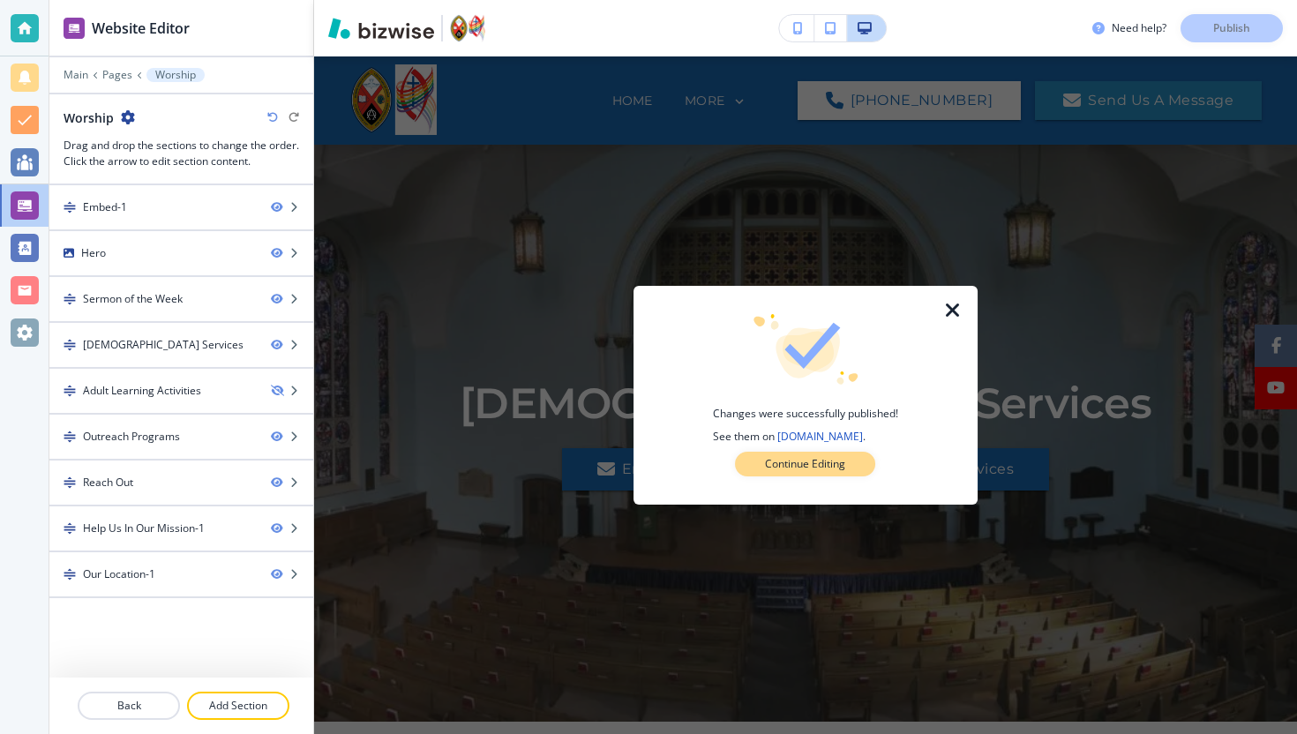
click at [804, 463] on p "Continue Editing" at bounding box center [805, 464] width 80 height 16
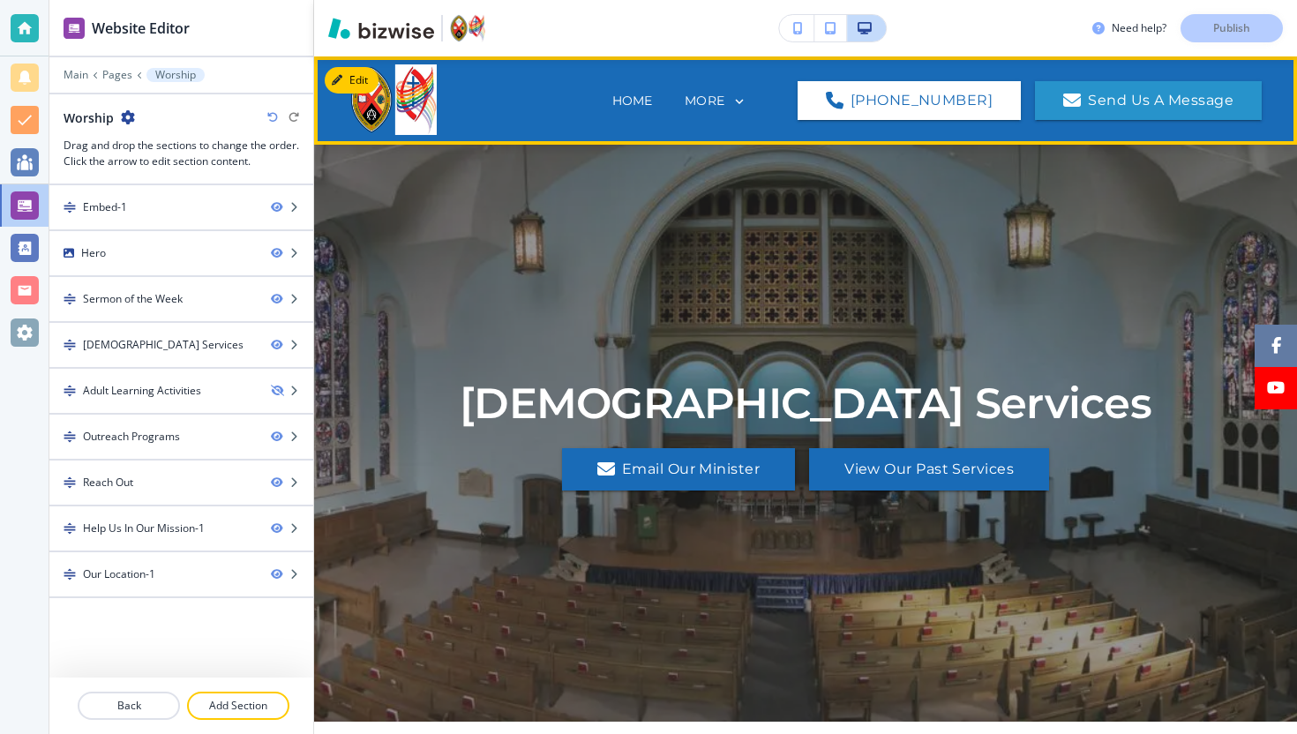
click at [747, 98] on icon at bounding box center [739, 101] width 16 height 16
click at [747, 101] on icon at bounding box center [739, 101] width 16 height 16
click at [724, 102] on p "MORE" at bounding box center [704, 100] width 40 height 13
click at [770, 195] on p "Worship" at bounding box center [764, 191] width 55 height 47
click at [612, 95] on p "Home" at bounding box center [632, 101] width 41 height 19
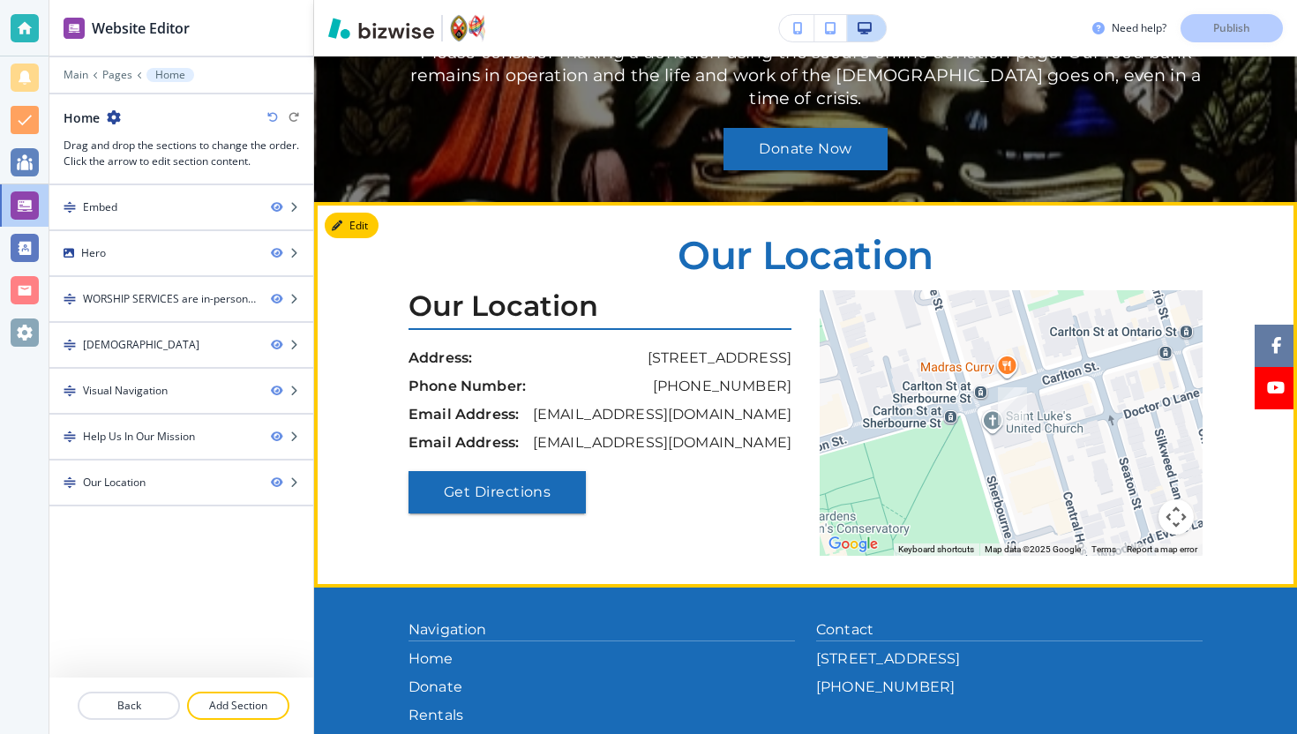
scroll to position [2044, 0]
